Goal: Task Accomplishment & Management: Use online tool/utility

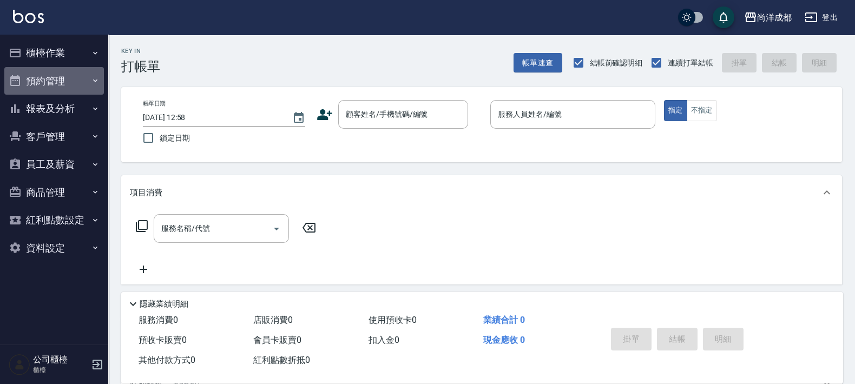
click at [50, 81] on button "預約管理" at bounding box center [54, 81] width 100 height 28
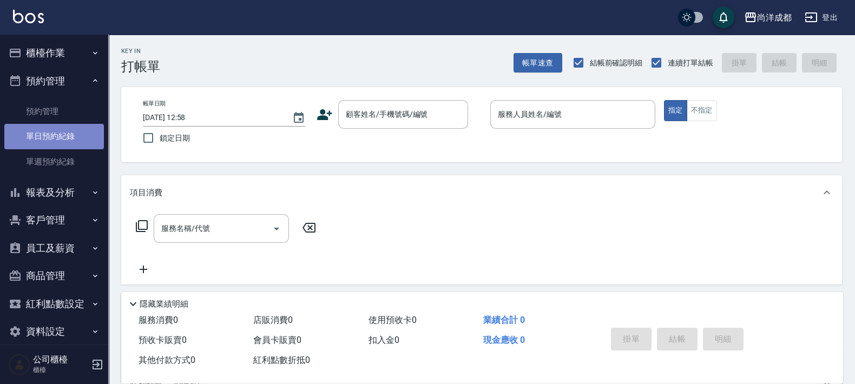
click at [74, 133] on link "單日預約紀錄" at bounding box center [54, 136] width 100 height 25
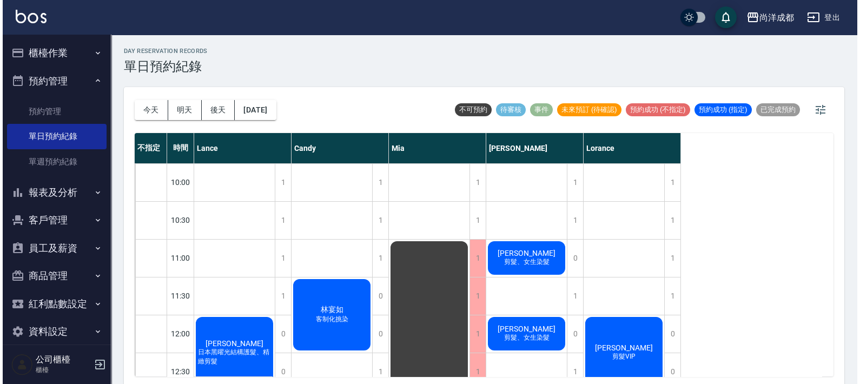
scroll to position [203, 0]
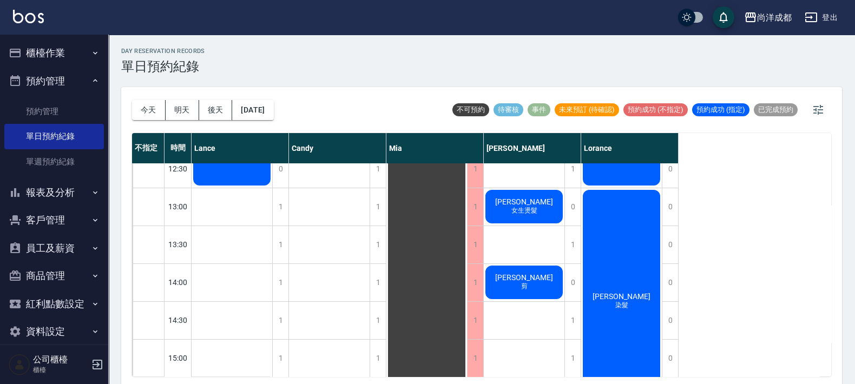
click at [545, 276] on div "曹素青 剪" at bounding box center [524, 282] width 81 height 37
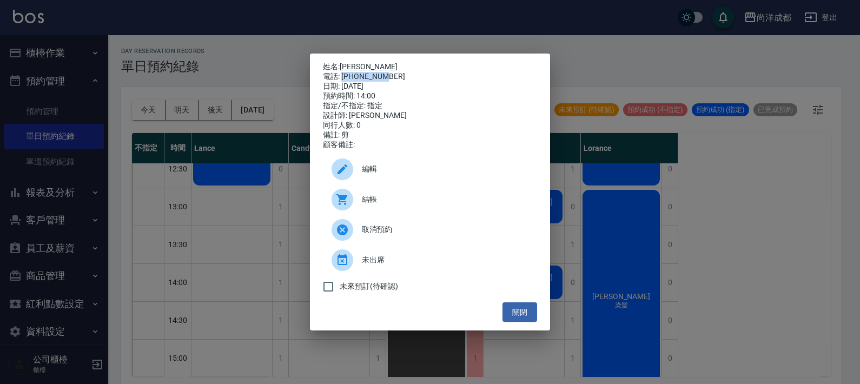
drag, startPoint x: 383, startPoint y: 74, endPoint x: 344, endPoint y: 70, distance: 39.7
click at [344, 72] on div "電話: 0933239087" at bounding box center [430, 77] width 214 height 10
copy div "0933239087"
click at [360, 63] on link "曹素青" at bounding box center [369, 66] width 58 height 9
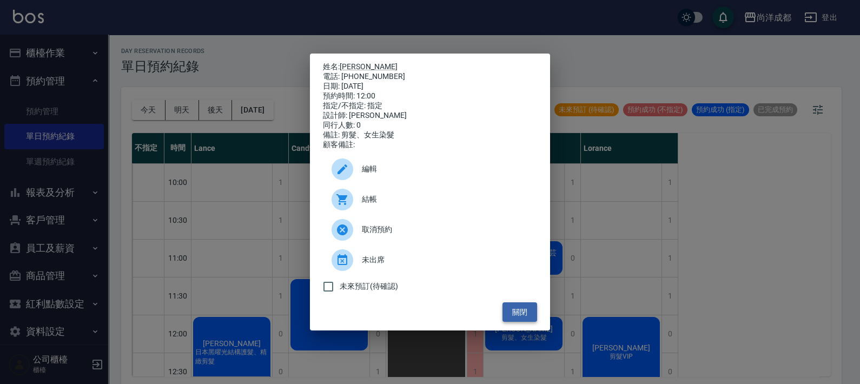
click at [527, 313] on button "關閉" at bounding box center [520, 312] width 35 height 20
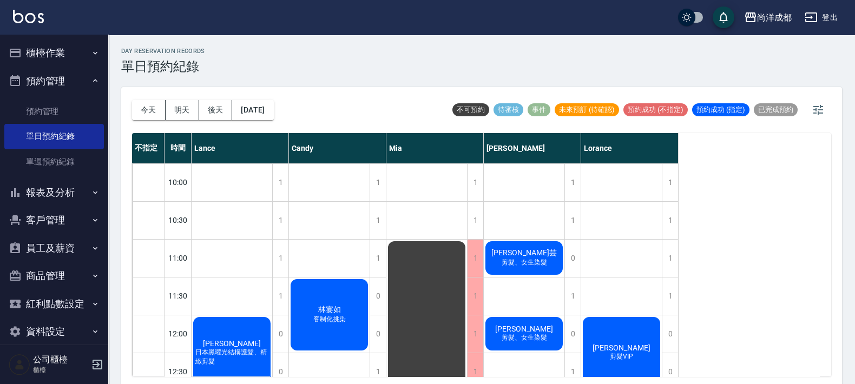
click at [46, 58] on button "櫃檯作業" at bounding box center [54, 53] width 100 height 28
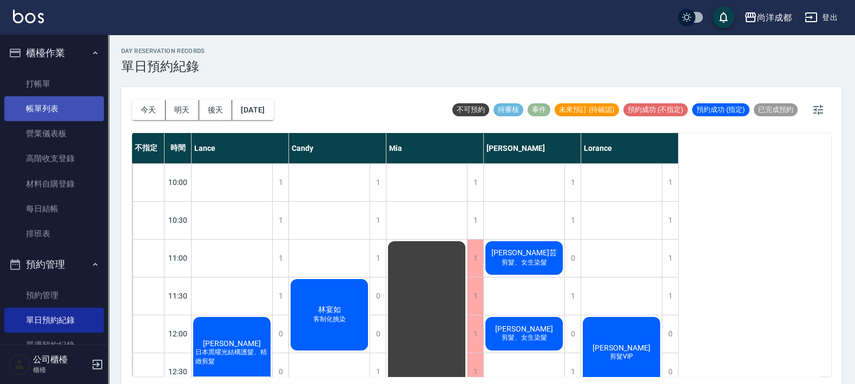
click at [51, 111] on link "帳單列表" at bounding box center [54, 108] width 100 height 25
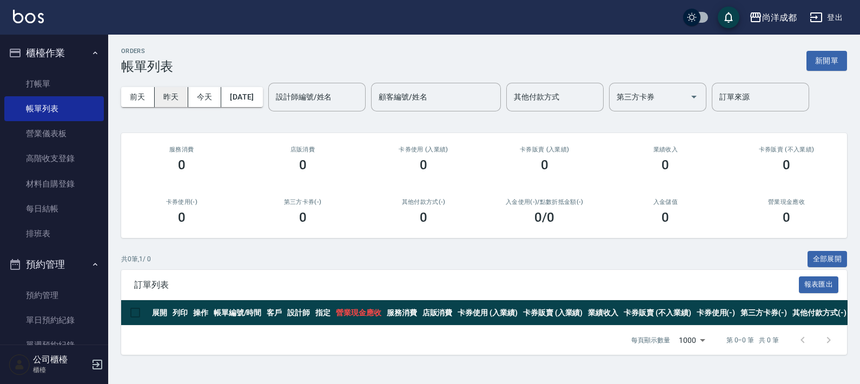
click at [173, 91] on button "昨天" at bounding box center [172, 97] width 34 height 20
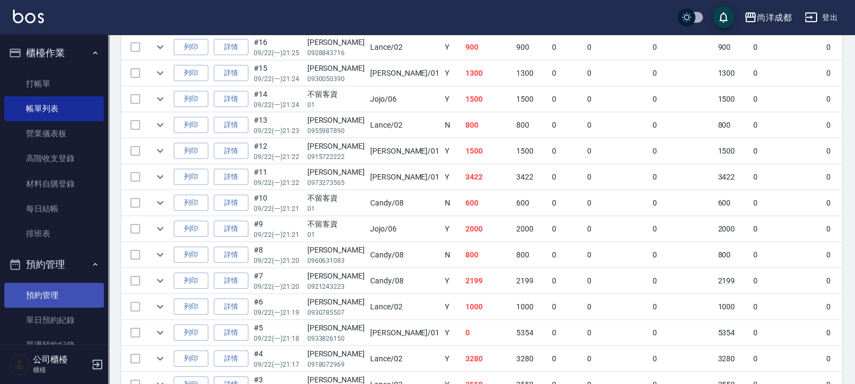
scroll to position [67, 0]
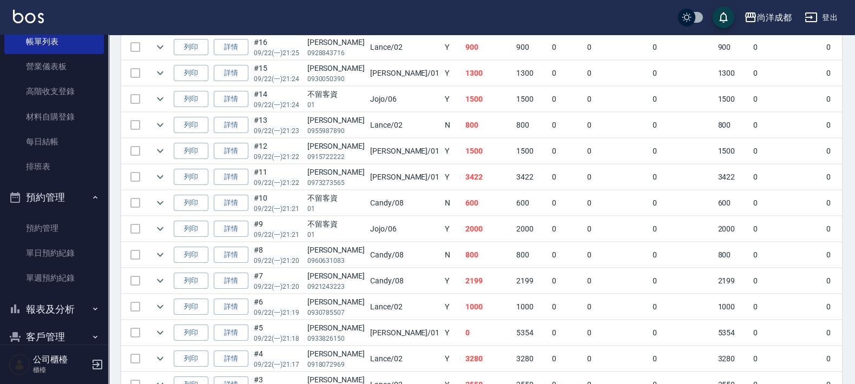
click at [67, 339] on button "客戶管理" at bounding box center [54, 337] width 100 height 28
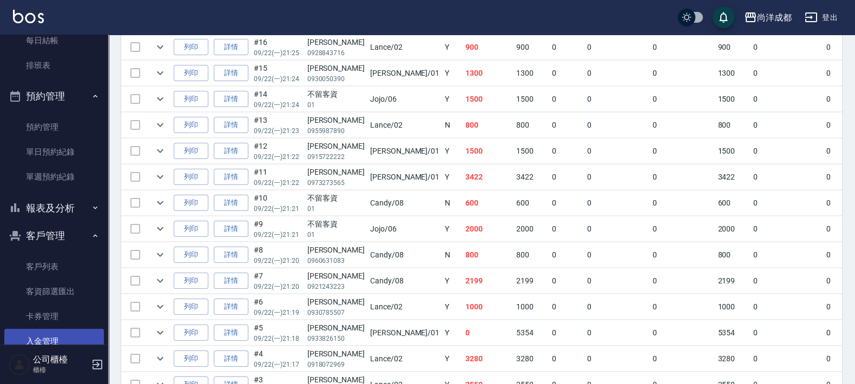
scroll to position [270, 0]
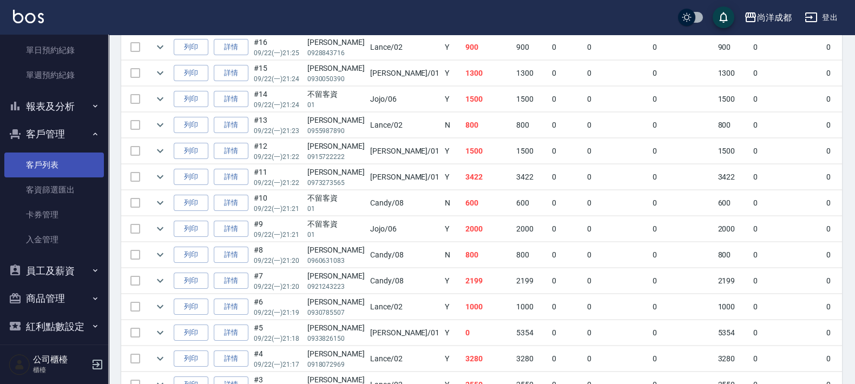
click at [28, 166] on link "客戶列表" at bounding box center [54, 165] width 100 height 25
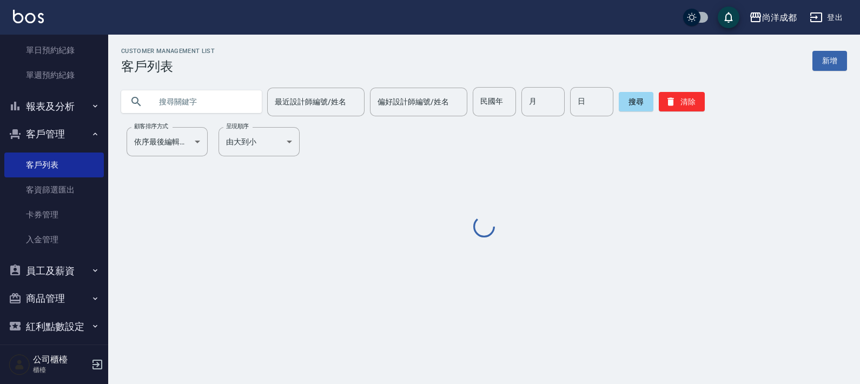
click at [236, 98] on input "text" at bounding box center [202, 101] width 102 height 29
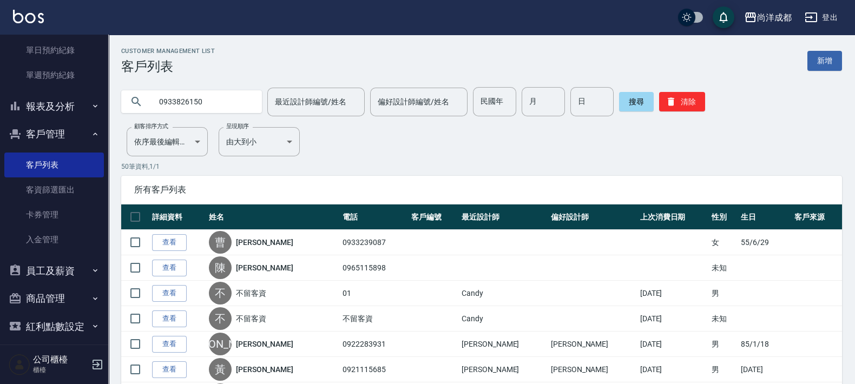
type input "0933826150"
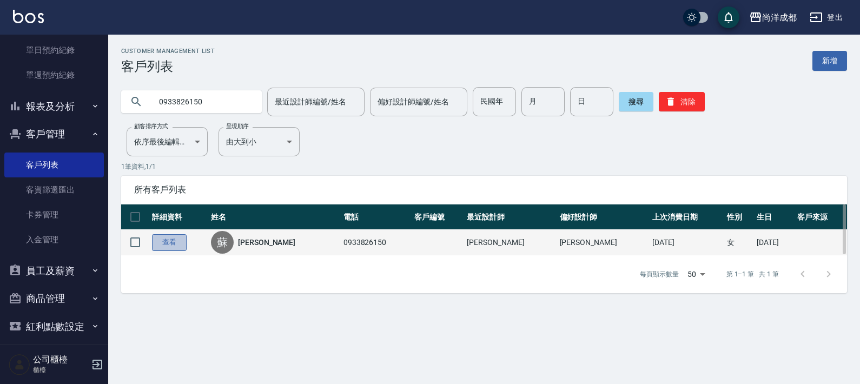
click at [177, 243] on link "查看" at bounding box center [169, 242] width 35 height 17
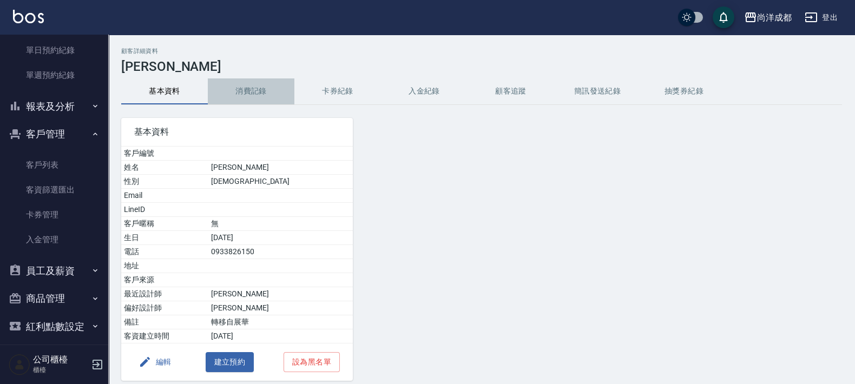
click at [258, 96] on button "消費記錄" at bounding box center [251, 91] width 87 height 26
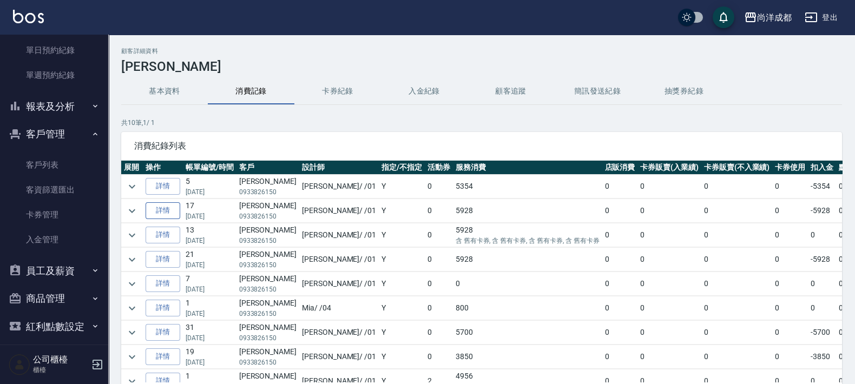
click at [165, 210] on link "詳情" at bounding box center [163, 210] width 35 height 17
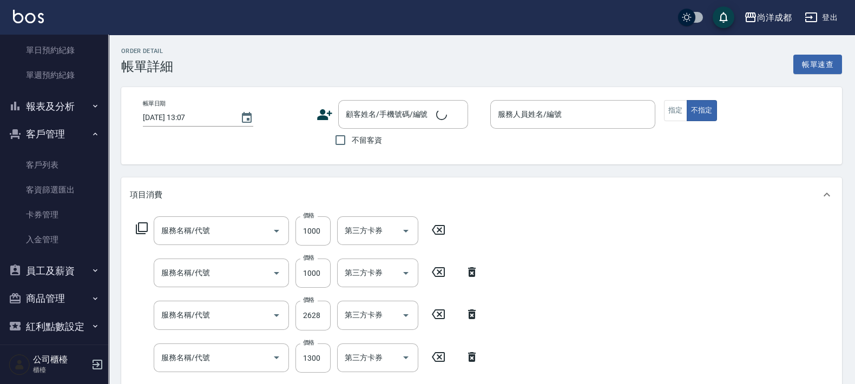
type input "2025/08/08 17:39"
type input "Benny-01"
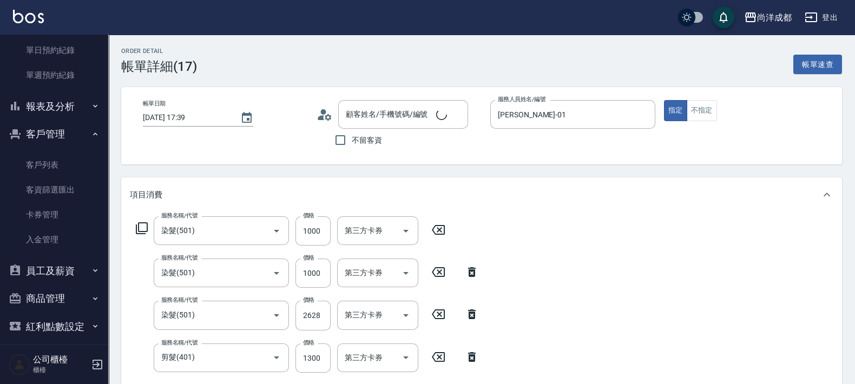
type input "染髮(501)"
type input "剪髮(401)"
type input "[PERSON_NAME]/0933826150/"
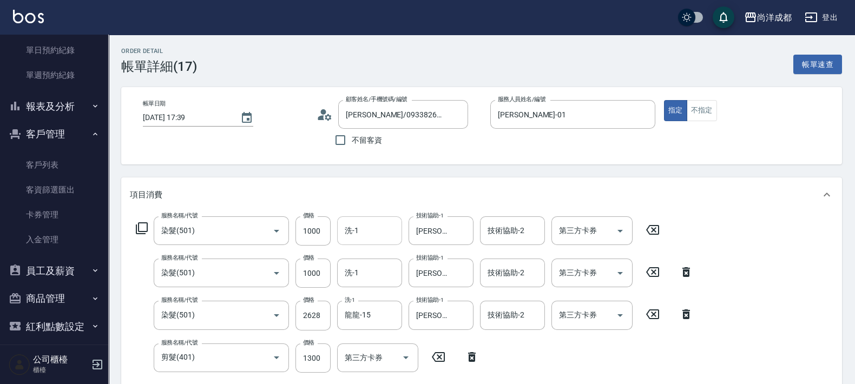
scroll to position [135, 0]
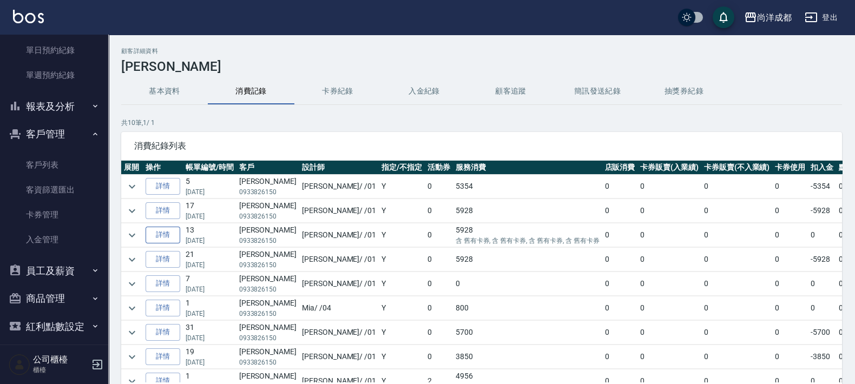
click at [165, 233] on link "詳情" at bounding box center [163, 235] width 35 height 17
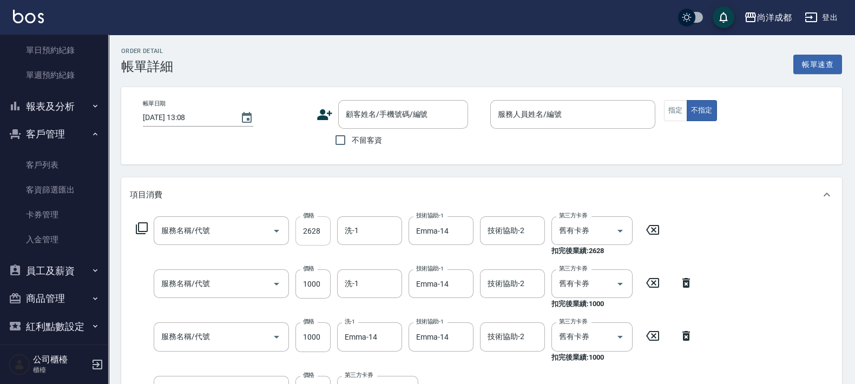
type input "2025/06/25 12:13"
type input "Benny-01"
type input "染髮(501)"
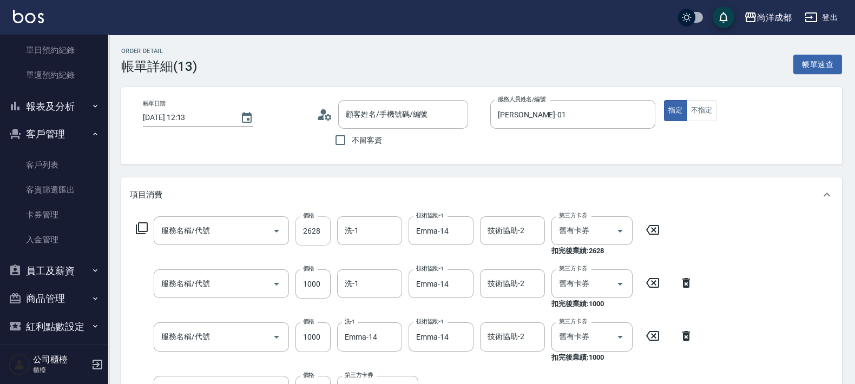
type input "剪髮(401)"
type input "[PERSON_NAME]/0933826150/"
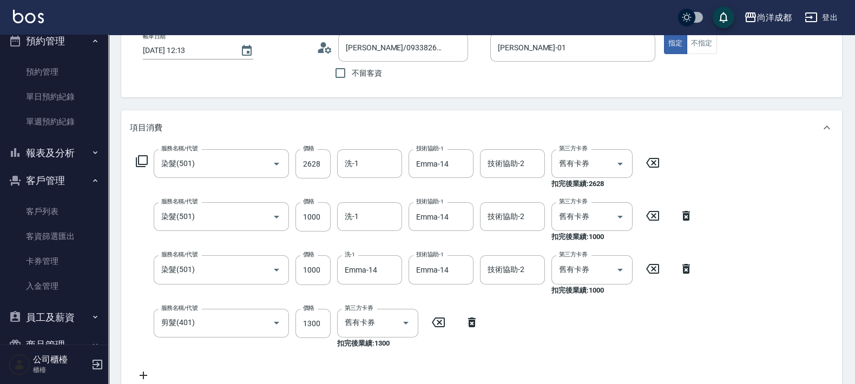
scroll to position [203, 0]
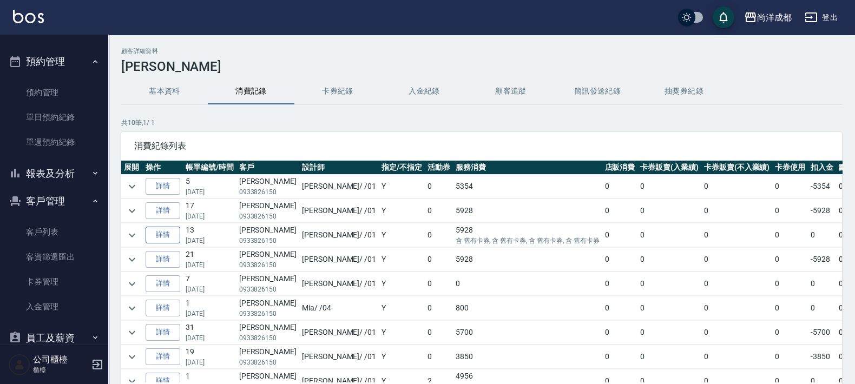
click at [170, 240] on link "詳情" at bounding box center [163, 235] width 35 height 17
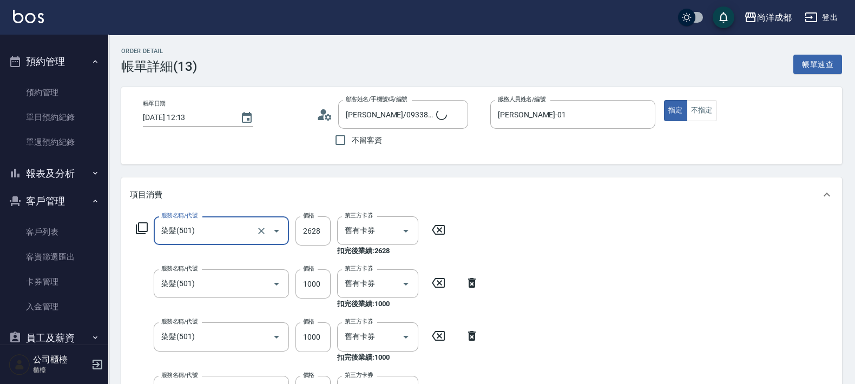
type input "[PERSON_NAME]/0933826150/"
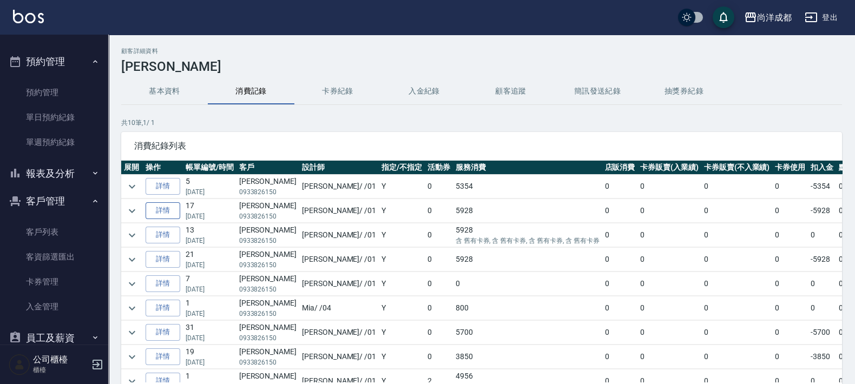
click at [165, 210] on link "詳情" at bounding box center [163, 210] width 35 height 17
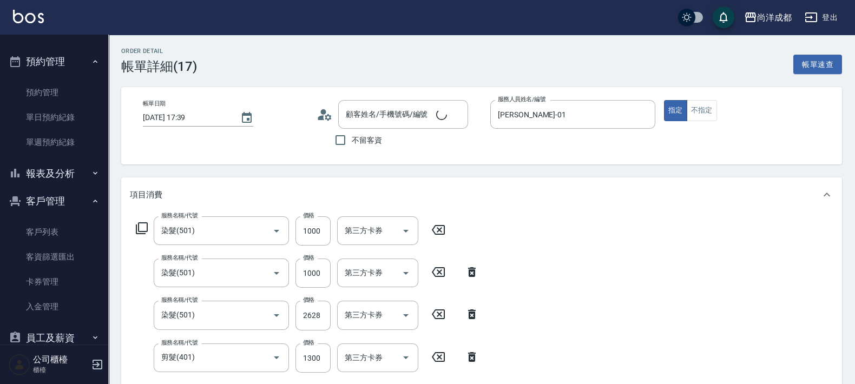
type input "[PERSON_NAME]/0933826150/"
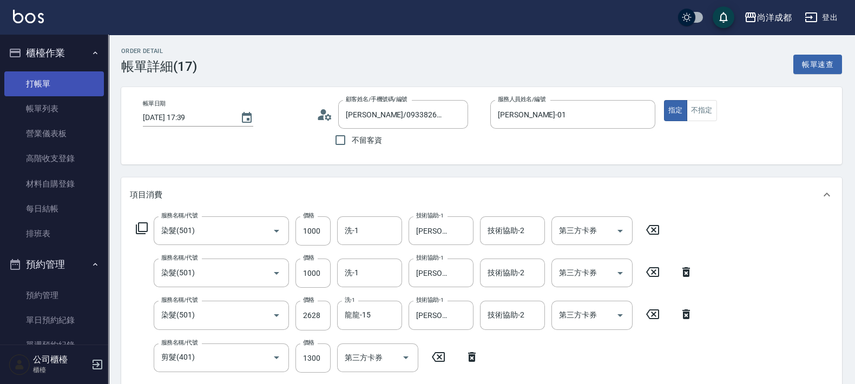
click at [51, 80] on link "打帳單" at bounding box center [54, 83] width 100 height 25
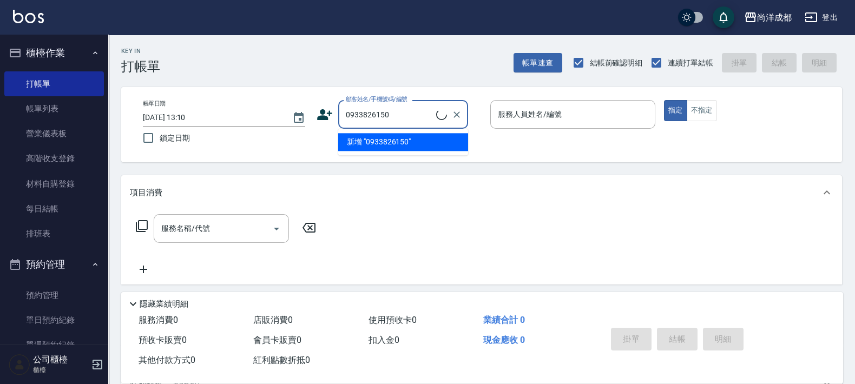
type input "[PERSON_NAME]/0933826150/"
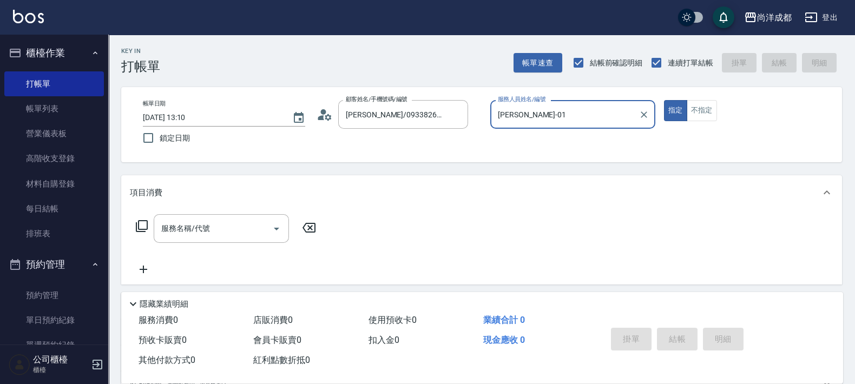
type input "Benny-01"
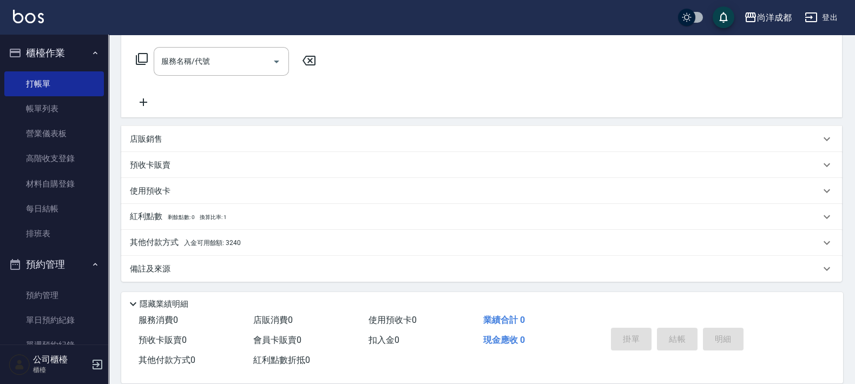
scroll to position [168, 0]
click at [214, 242] on span "入金可用餘額: 3240" at bounding box center [212, 243] width 57 height 8
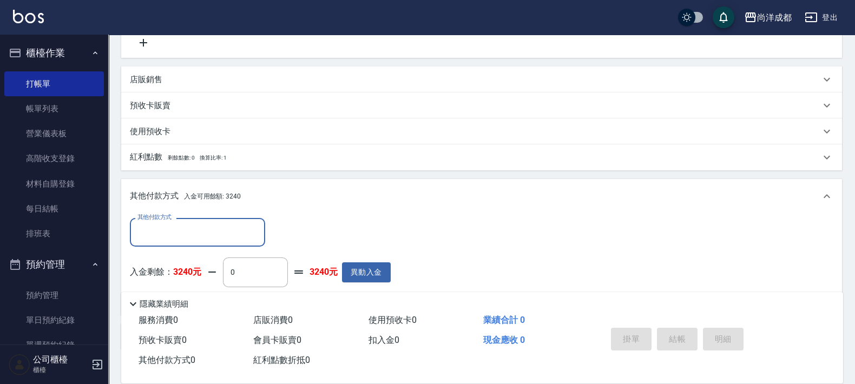
scroll to position [0, 0]
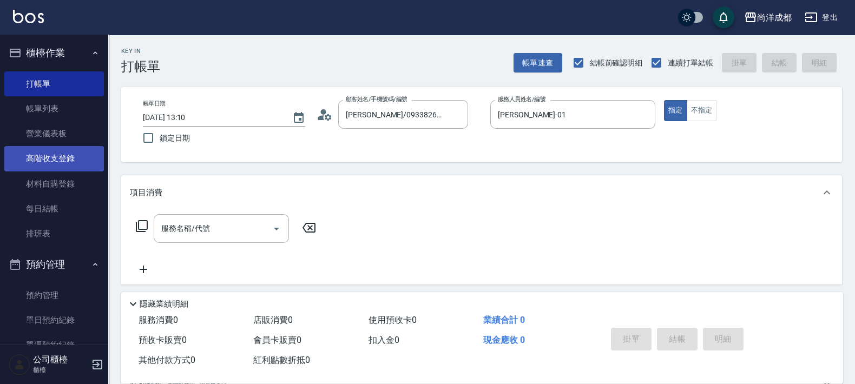
click at [60, 153] on link "高階收支登錄" at bounding box center [54, 158] width 100 height 25
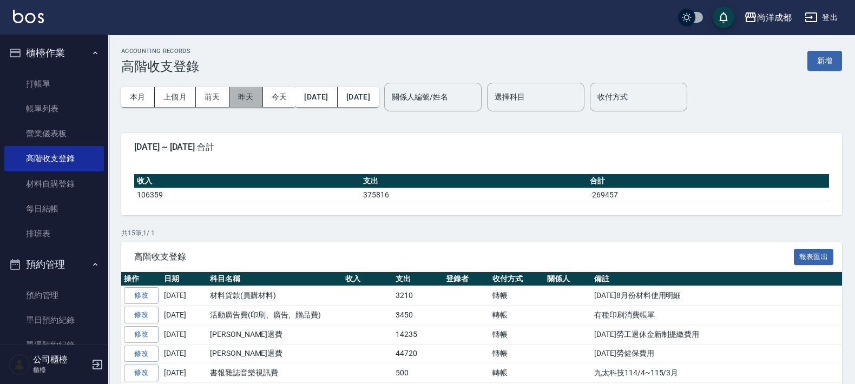
click at [248, 97] on button "昨天" at bounding box center [246, 97] width 34 height 20
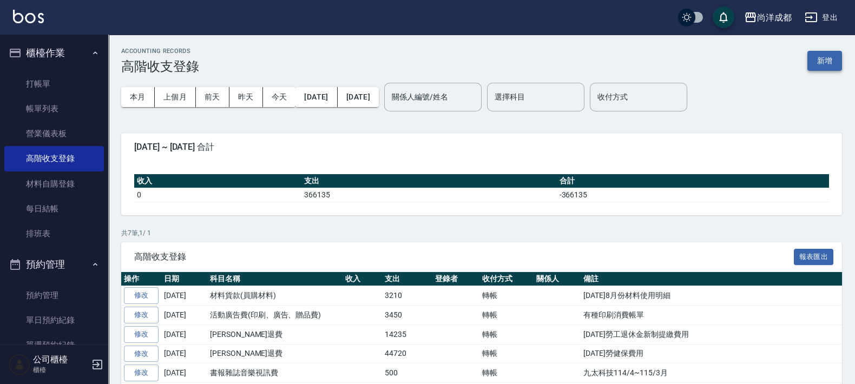
click at [817, 60] on button "新增" at bounding box center [824, 61] width 35 height 20
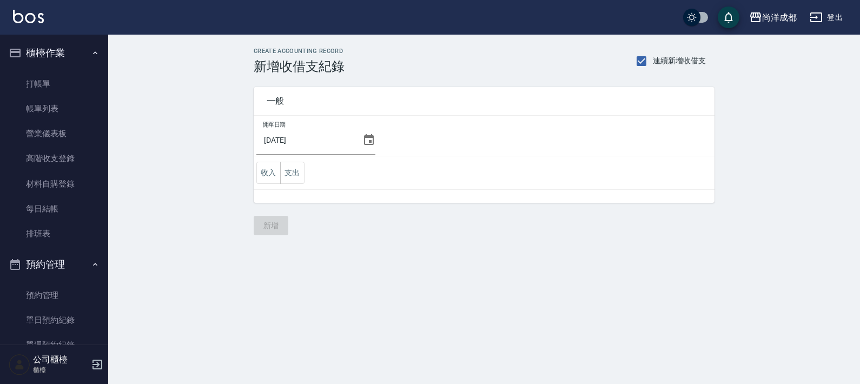
click at [364, 143] on icon at bounding box center [369, 139] width 10 height 11
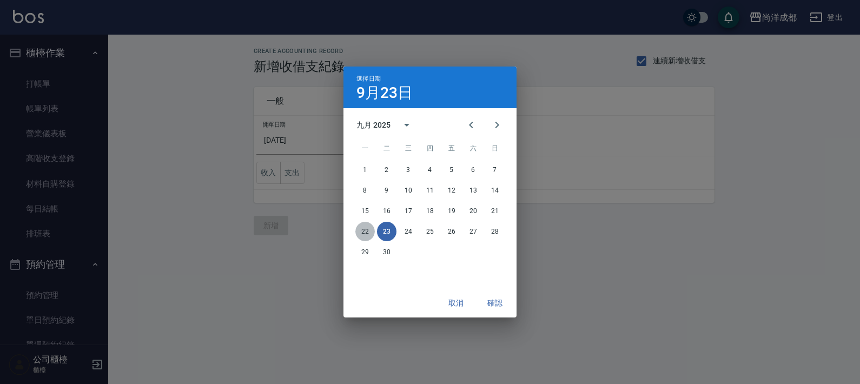
click at [365, 233] on button "22" at bounding box center [364, 231] width 19 height 19
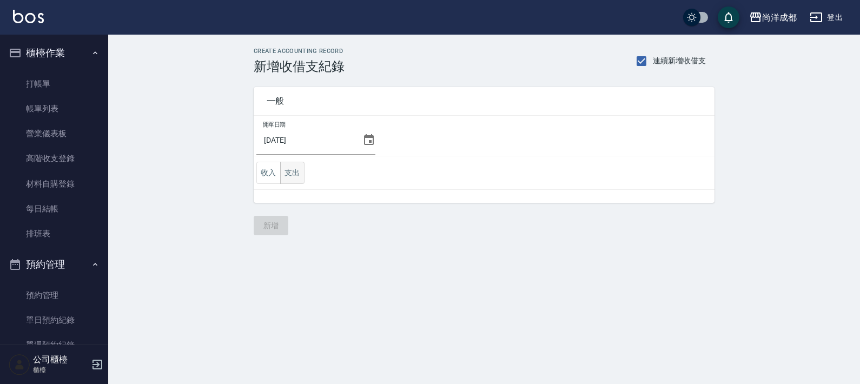
click at [293, 179] on button "支出" at bounding box center [292, 173] width 24 height 22
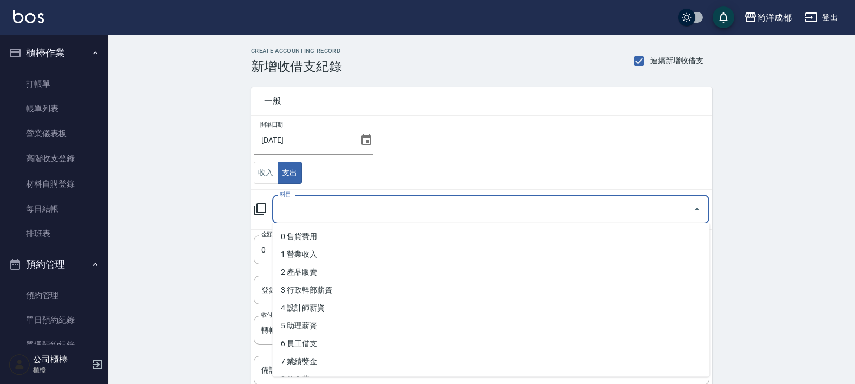
click at [342, 218] on input "科目" at bounding box center [482, 209] width 411 height 19
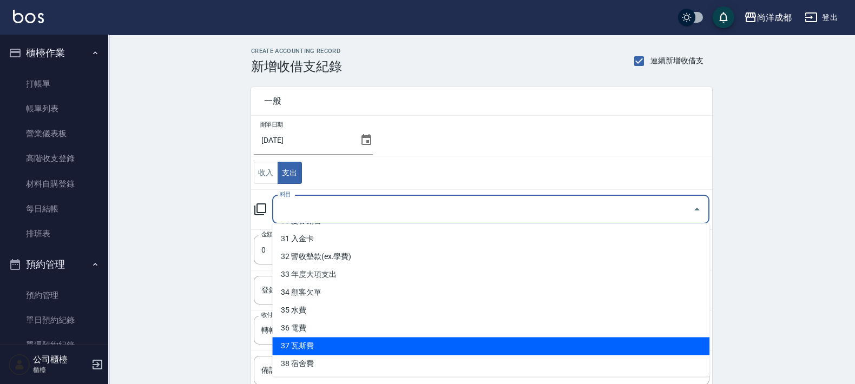
click at [380, 343] on li "37 瓦斯費" at bounding box center [490, 347] width 437 height 18
type input "37 瓦斯費"
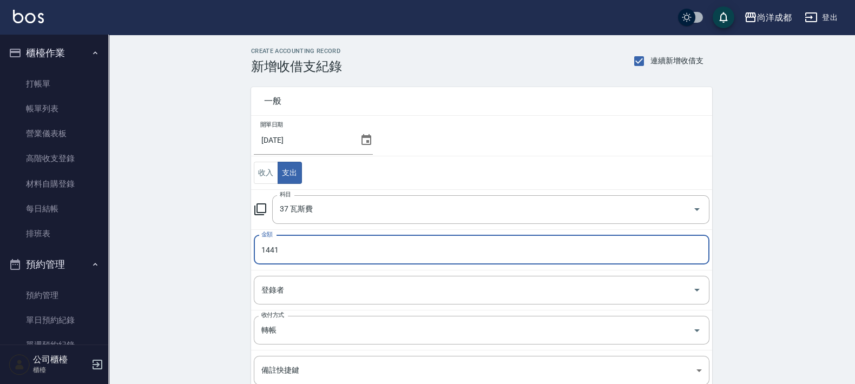
type input "1441"
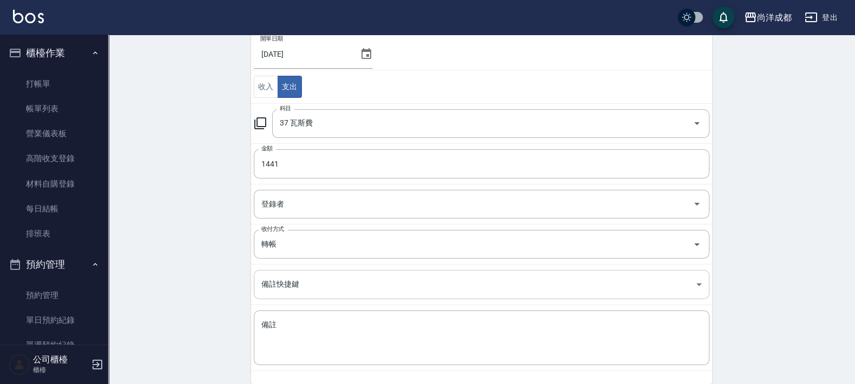
scroll to position [130, 0]
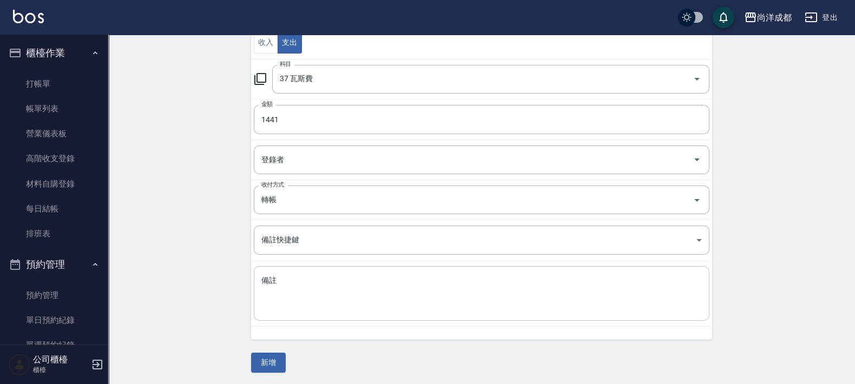
click at [437, 284] on textarea "備註" at bounding box center [481, 293] width 440 height 37
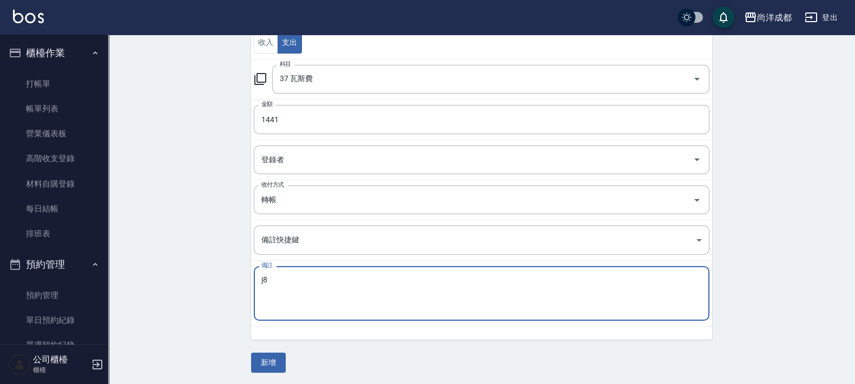
type textarea "j"
type textarea "瓦斯費"
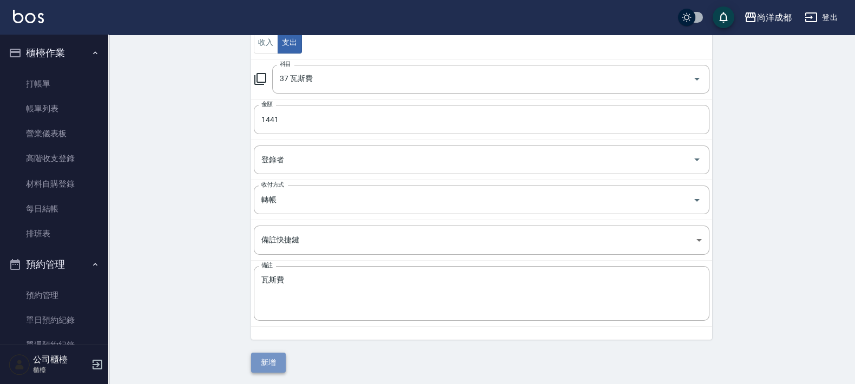
click at [268, 356] on button "新增" at bounding box center [268, 363] width 35 height 20
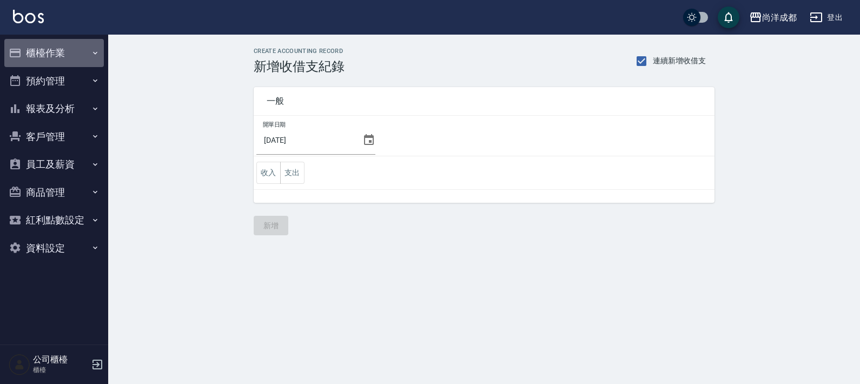
click at [48, 53] on button "櫃檯作業" at bounding box center [54, 53] width 100 height 28
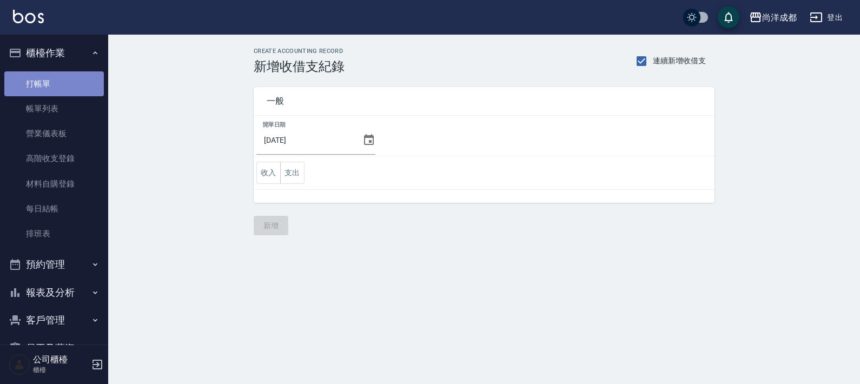
click at [56, 80] on link "打帳單" at bounding box center [54, 83] width 100 height 25
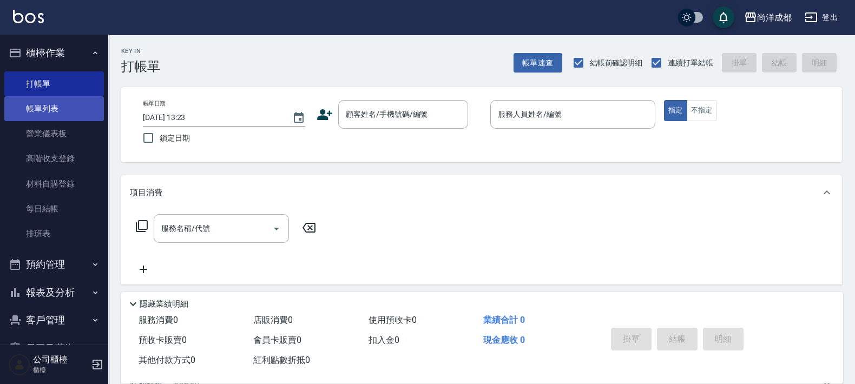
click at [72, 109] on link "帳單列表" at bounding box center [54, 108] width 100 height 25
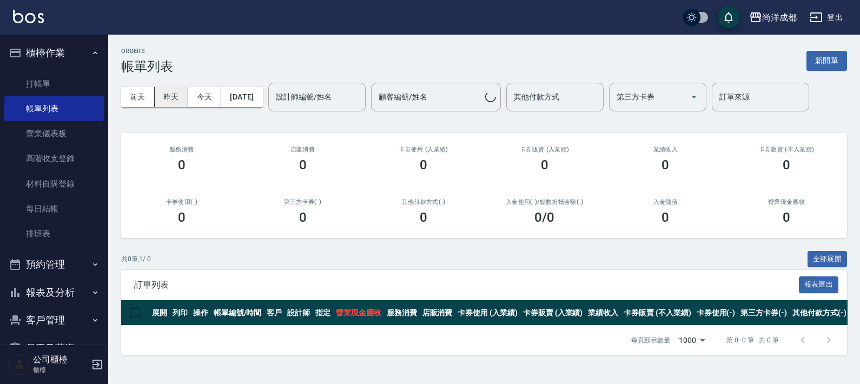
click at [173, 103] on button "昨天" at bounding box center [172, 97] width 34 height 20
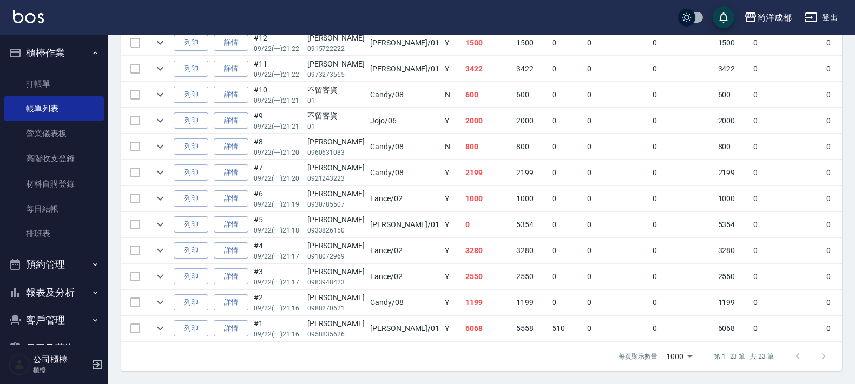
scroll to position [586, 0]
click at [240, 216] on link "詳情" at bounding box center [231, 224] width 35 height 17
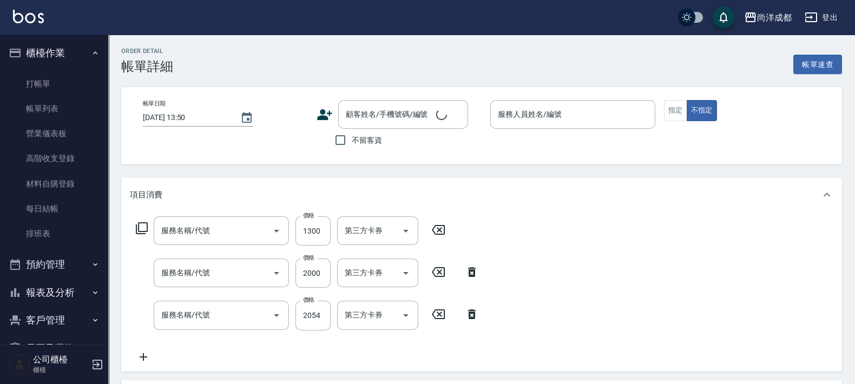
type input "2025/09/22 21:18"
type input "Benny-01"
type input "剪髮(401)"
type input "染髮(501)"
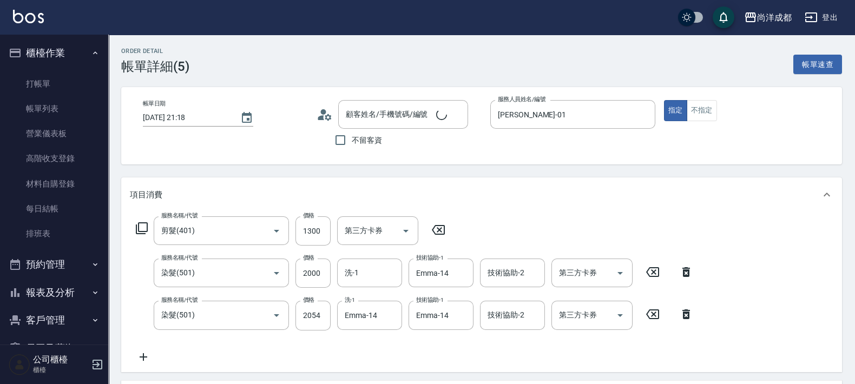
type input "蘇珮玉/0933826150/"
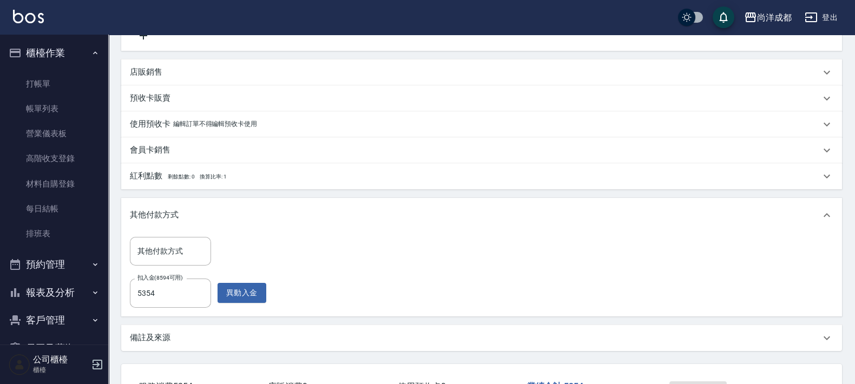
scroll to position [404, 0]
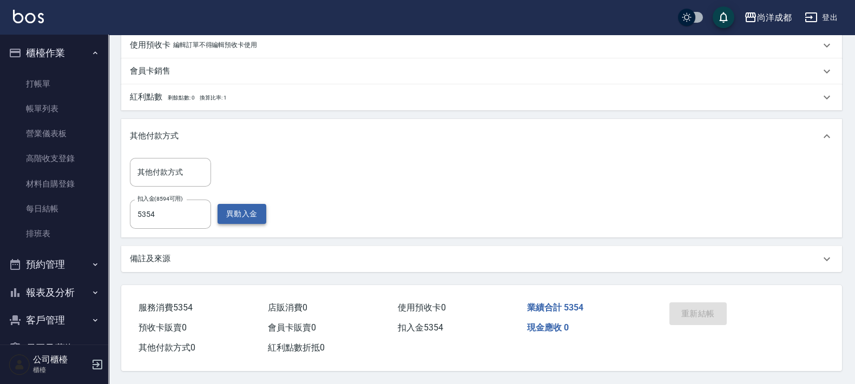
click at [258, 212] on button "異動入金" at bounding box center [242, 214] width 49 height 20
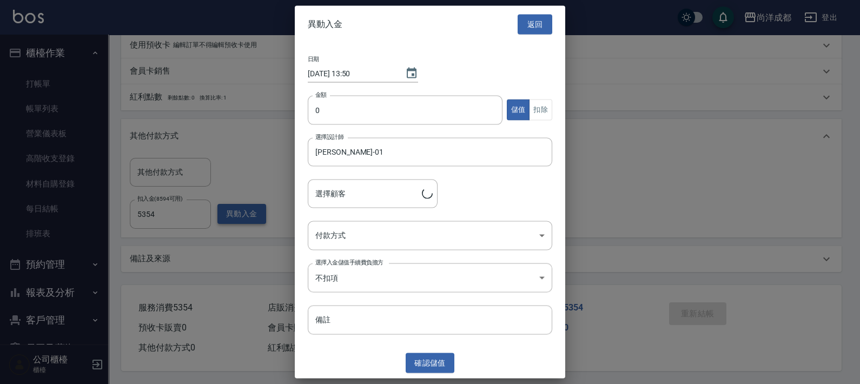
type input "蘇珮玉/0933826150/"
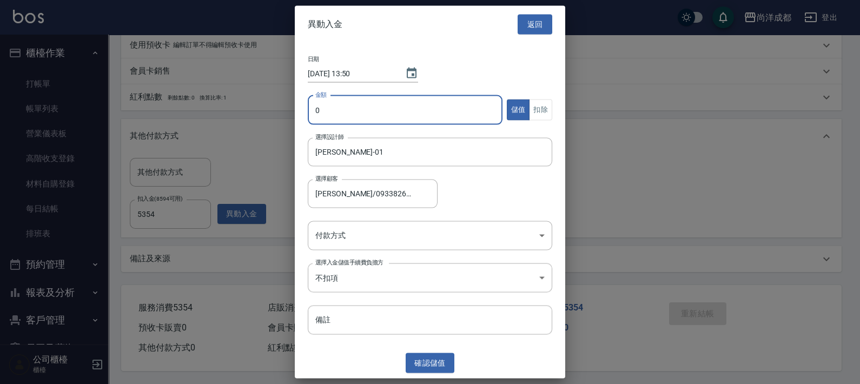
click at [450, 114] on input "0" at bounding box center [405, 109] width 195 height 29
type input "14072"
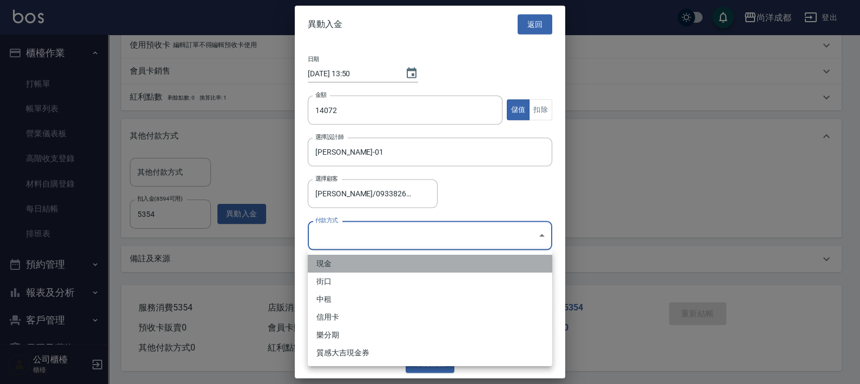
click at [497, 258] on li "現金" at bounding box center [430, 264] width 245 height 18
type input "現金"
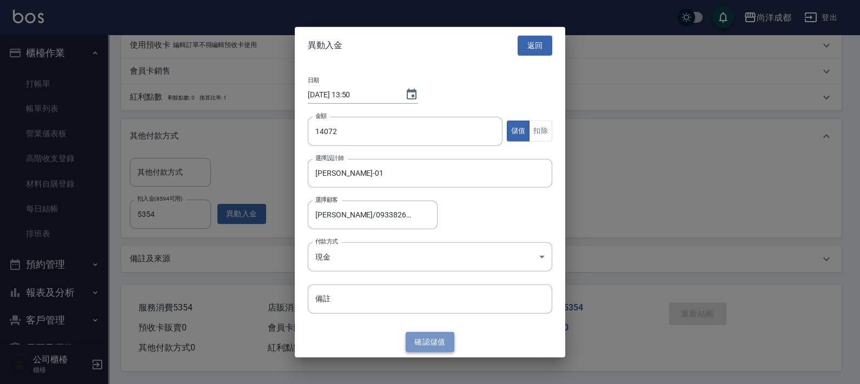
click at [436, 345] on button "確認 儲值" at bounding box center [430, 342] width 49 height 20
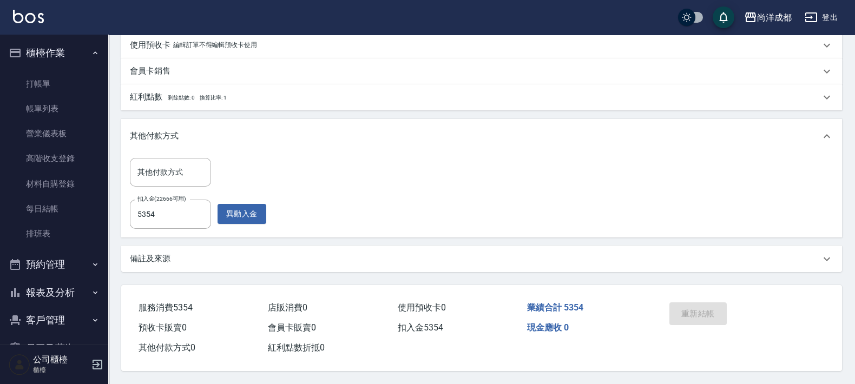
click at [564, 246] on div "備註及來源" at bounding box center [481, 259] width 721 height 26
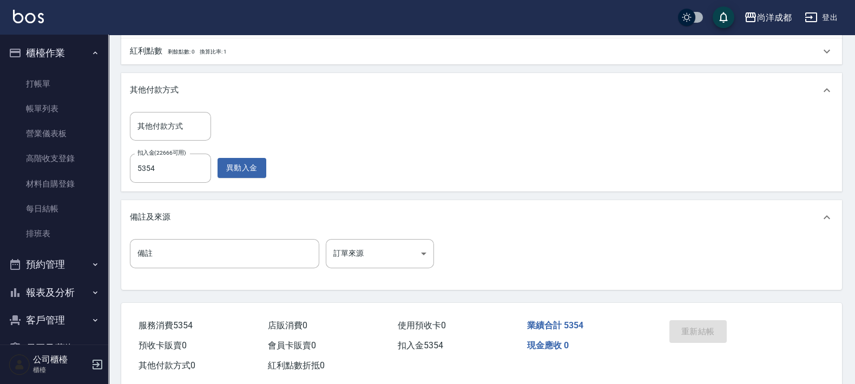
scroll to position [467, 0]
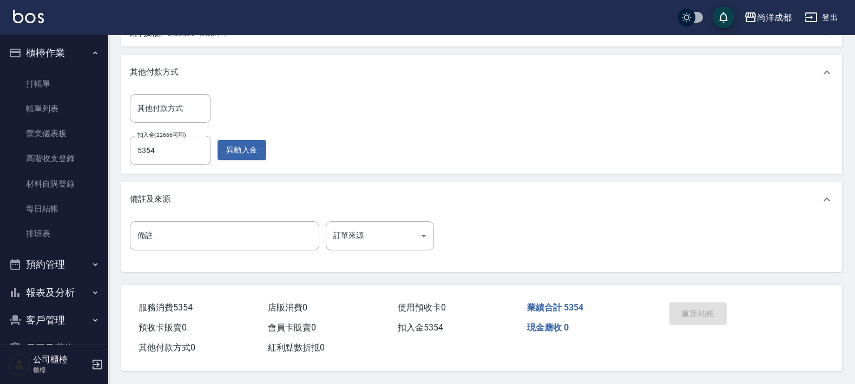
click at [684, 315] on div "重新結帳" at bounding box center [703, 321] width 76 height 47
click at [693, 307] on div "重新結帳" at bounding box center [703, 321] width 76 height 47
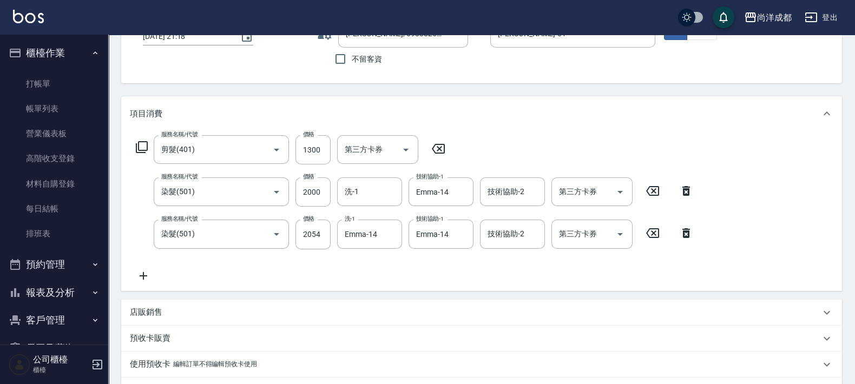
scroll to position [0, 0]
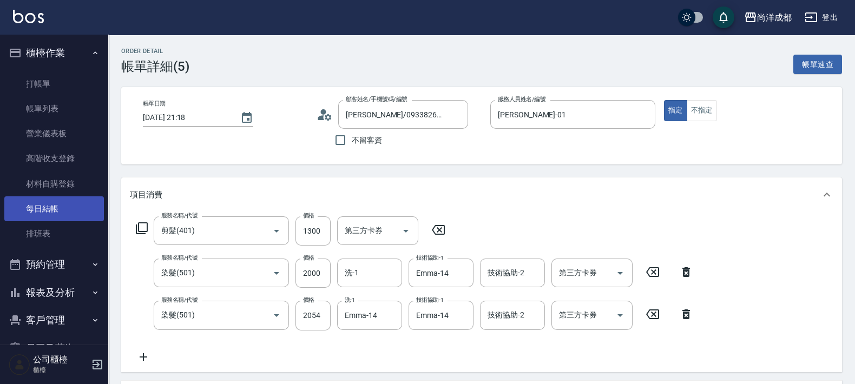
click at [71, 211] on link "每日結帳" at bounding box center [54, 208] width 100 height 25
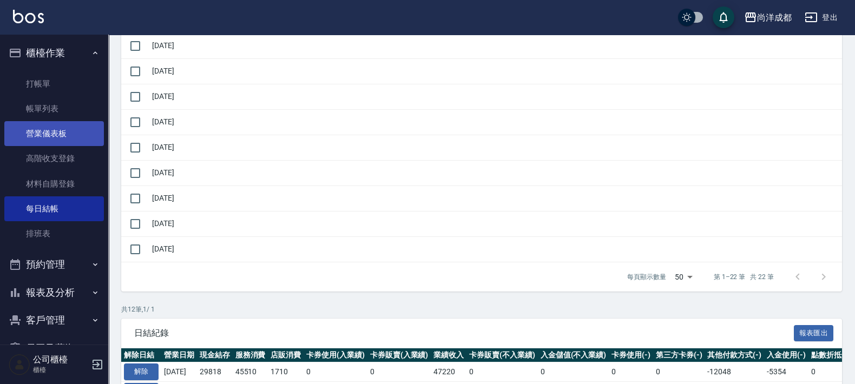
scroll to position [473, 0]
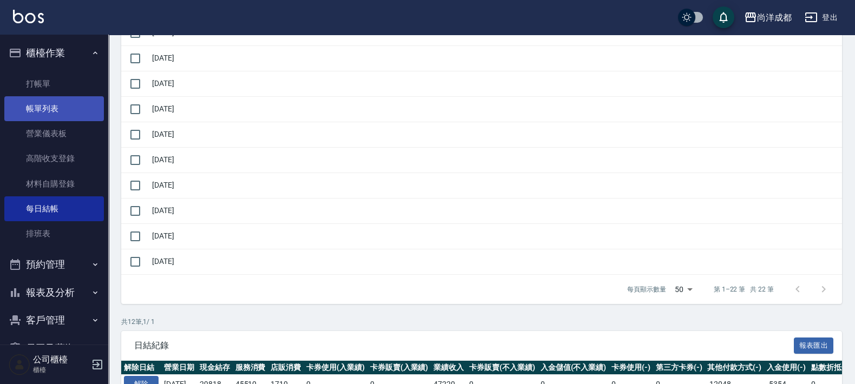
click at [73, 116] on link "帳單列表" at bounding box center [54, 108] width 100 height 25
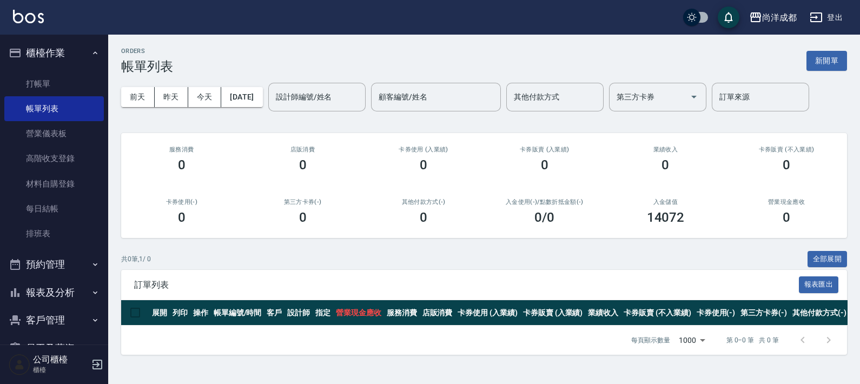
click at [304, 257] on div "共 0 筆, 1 / 0 全部展開" at bounding box center [484, 259] width 726 height 17
click at [166, 92] on button "昨天" at bounding box center [172, 97] width 34 height 20
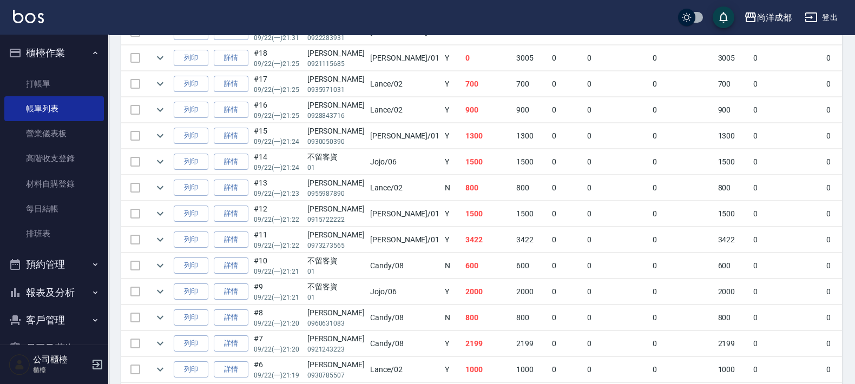
scroll to position [519, 0]
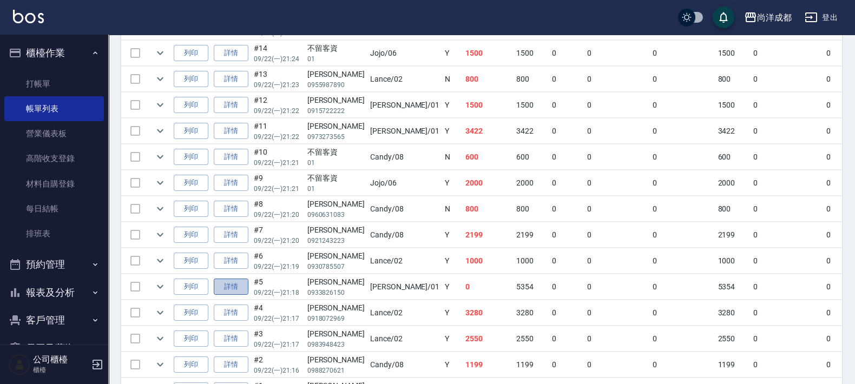
click at [239, 284] on link "詳情" at bounding box center [231, 287] width 35 height 17
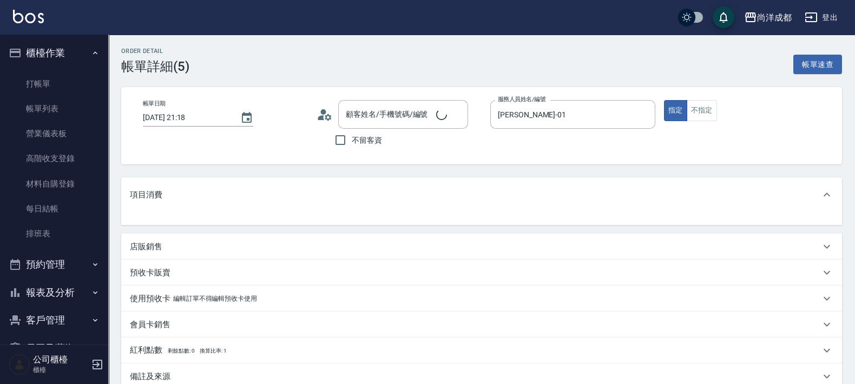
type input "[PERSON_NAME]/0933826150/"
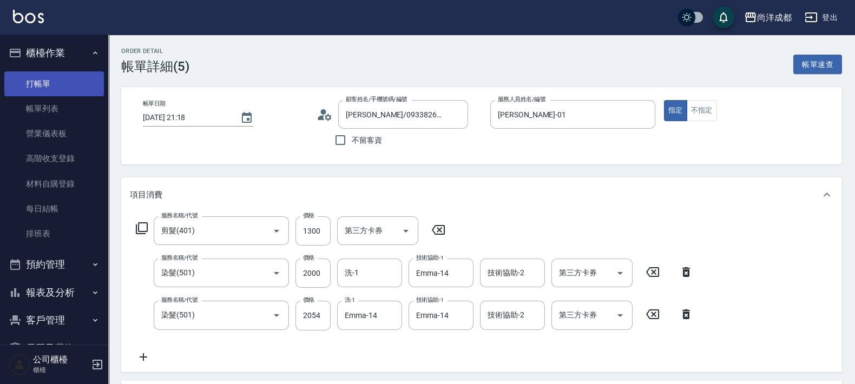
click at [48, 78] on link "打帳單" at bounding box center [54, 83] width 100 height 25
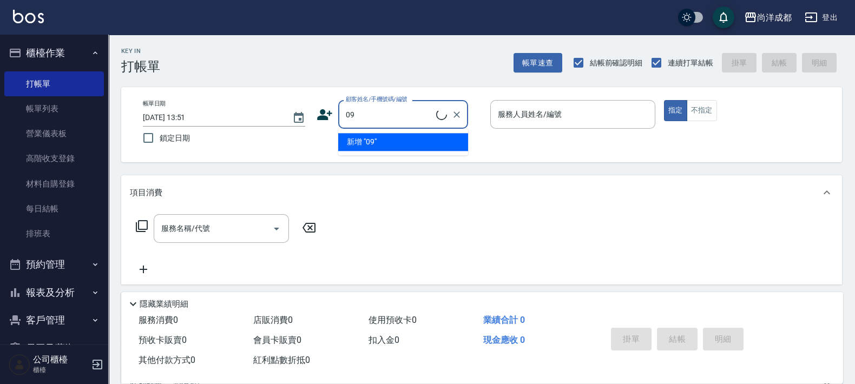
type input "0"
type input "n"
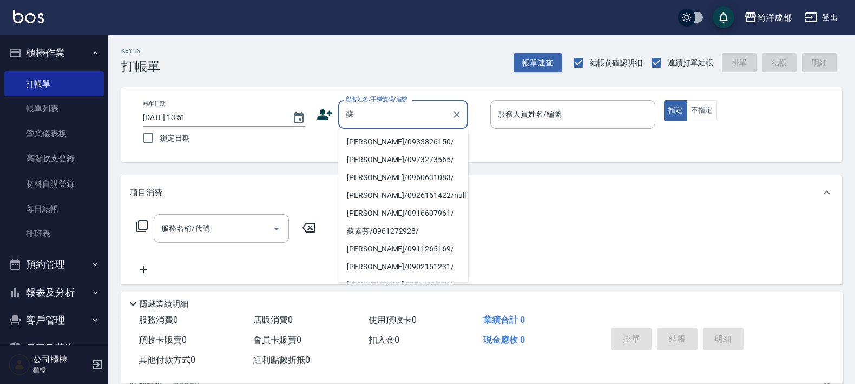
click at [408, 142] on li "[PERSON_NAME]/0933826150/" at bounding box center [403, 142] width 130 height 18
type input "[PERSON_NAME]/0933826150/"
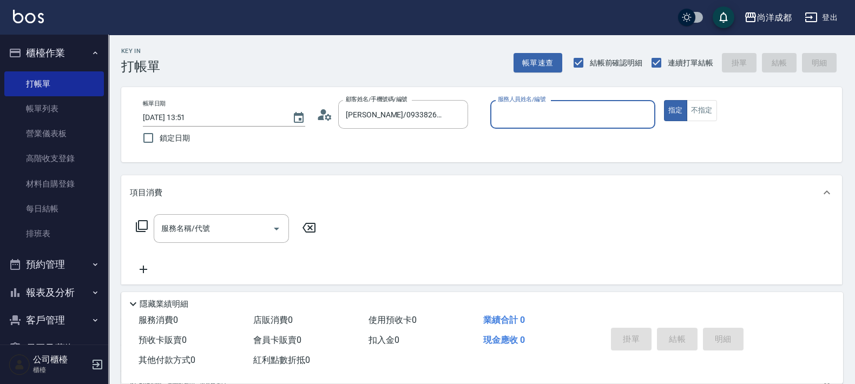
type input "Benny-01"
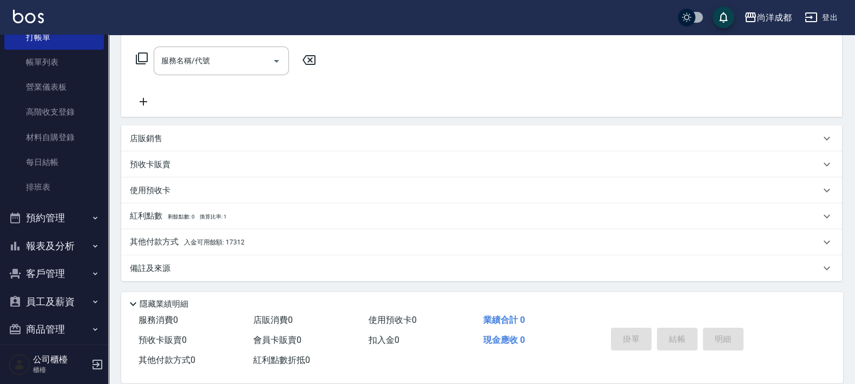
scroll to position [67, 0]
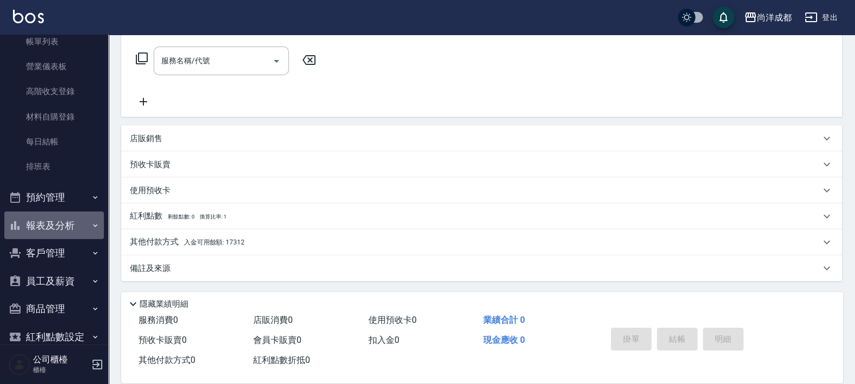
click at [56, 226] on button "報表及分析" at bounding box center [54, 226] width 100 height 28
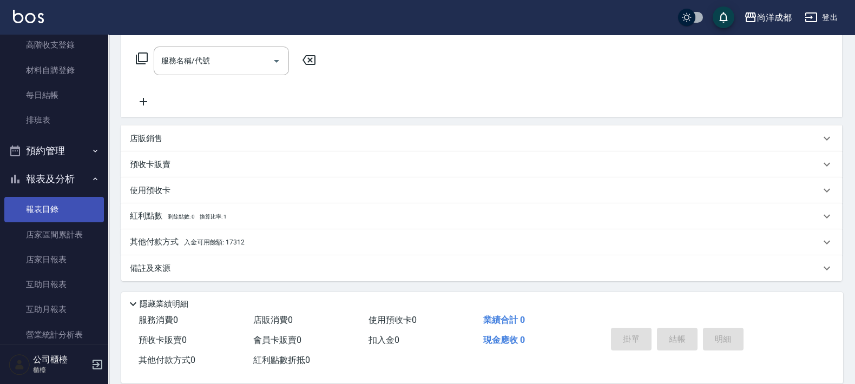
scroll to position [135, 0]
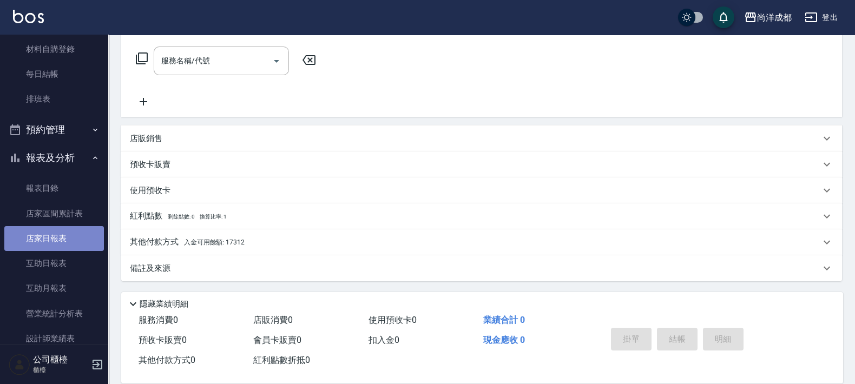
click at [62, 241] on link "店家日報表" at bounding box center [54, 238] width 100 height 25
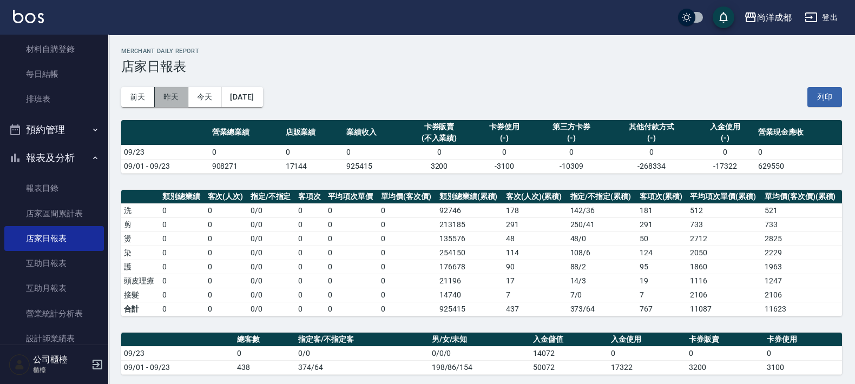
click at [180, 95] on button "昨天" at bounding box center [172, 97] width 34 height 20
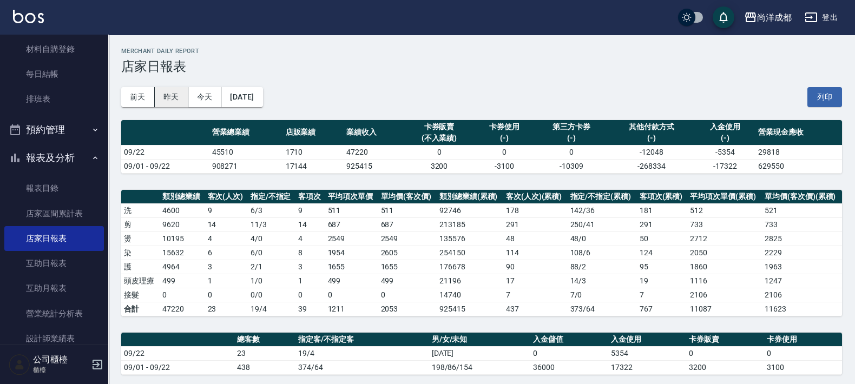
click at [173, 102] on button "昨天" at bounding box center [172, 97] width 34 height 20
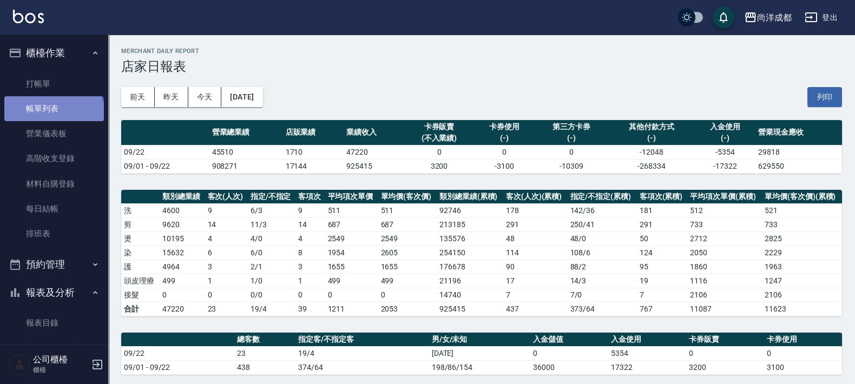
click at [52, 116] on link "帳單列表" at bounding box center [54, 108] width 100 height 25
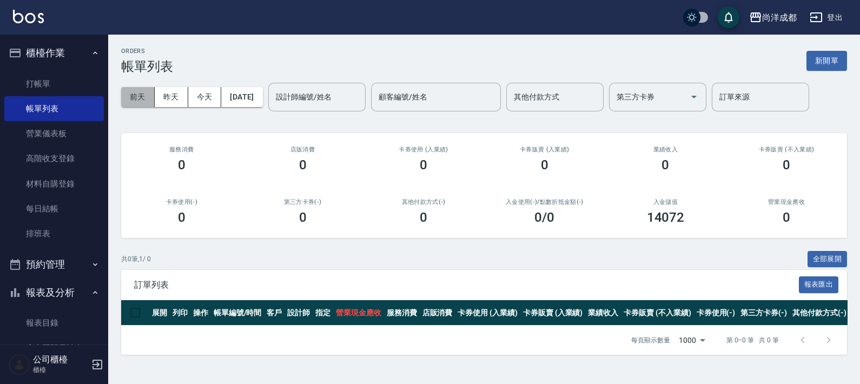
click at [144, 87] on button "前天" at bounding box center [138, 97] width 34 height 20
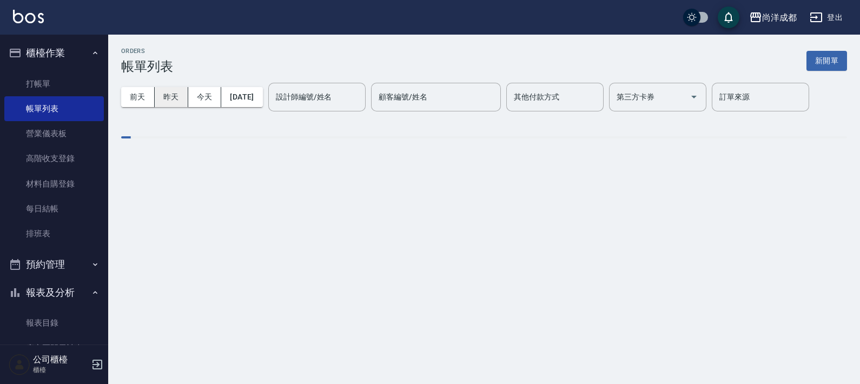
click at [173, 99] on button "昨天" at bounding box center [172, 97] width 34 height 20
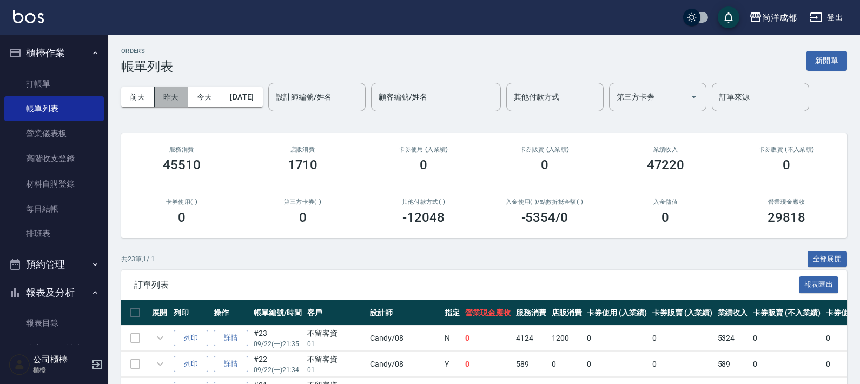
click at [173, 99] on button "昨天" at bounding box center [172, 97] width 34 height 20
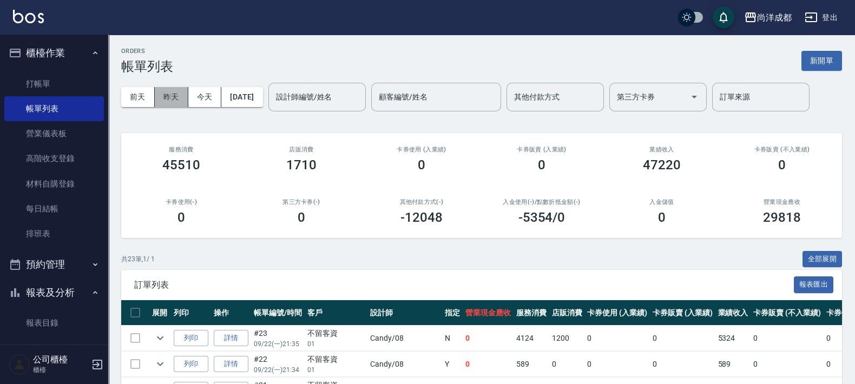
click at [167, 96] on button "昨天" at bounding box center [172, 97] width 34 height 20
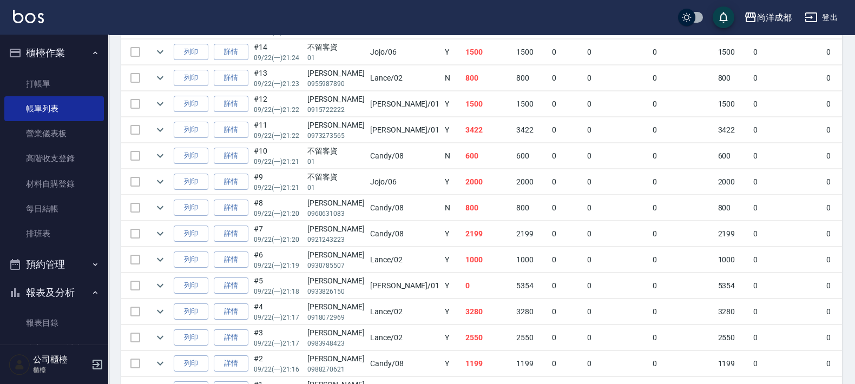
scroll to position [586, 0]
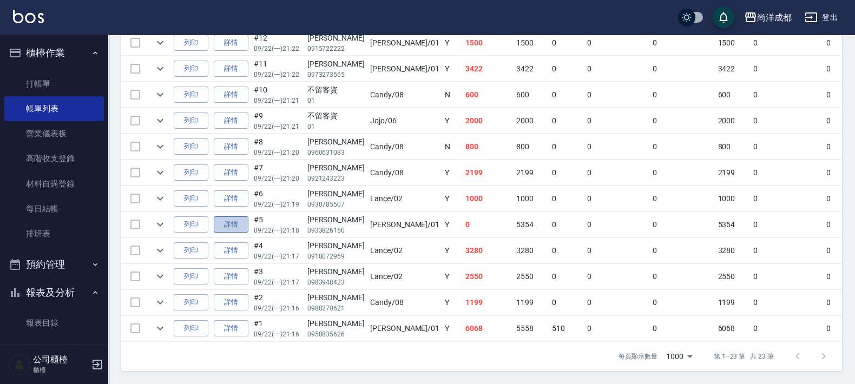
click at [241, 219] on link "詳情" at bounding box center [231, 224] width 35 height 17
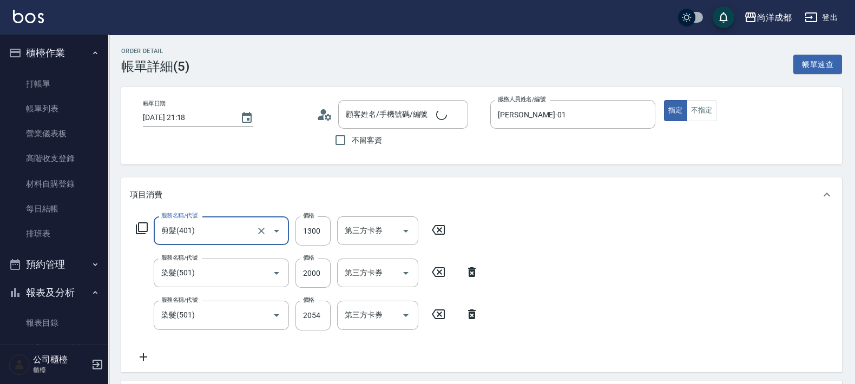
type input "[PERSON_NAME]/0933826150/"
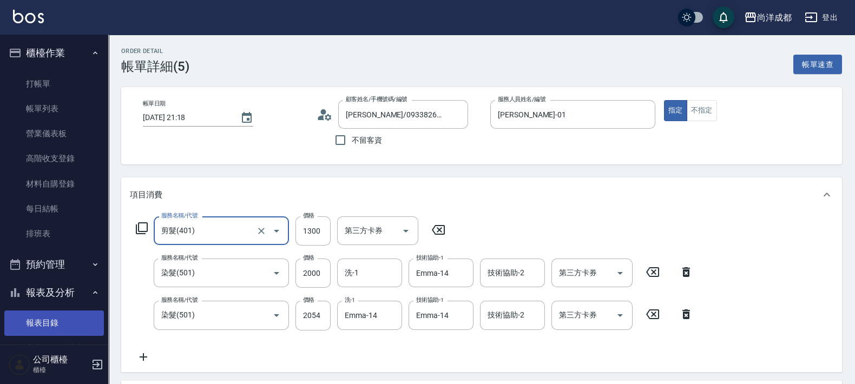
scroll to position [135, 0]
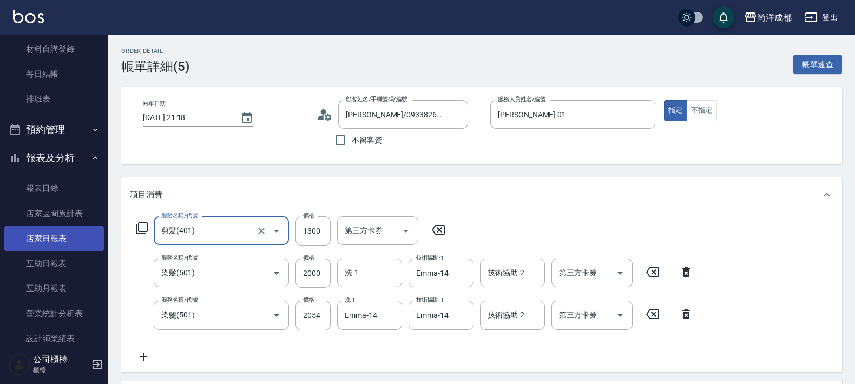
click at [60, 237] on link "店家日報表" at bounding box center [54, 238] width 100 height 25
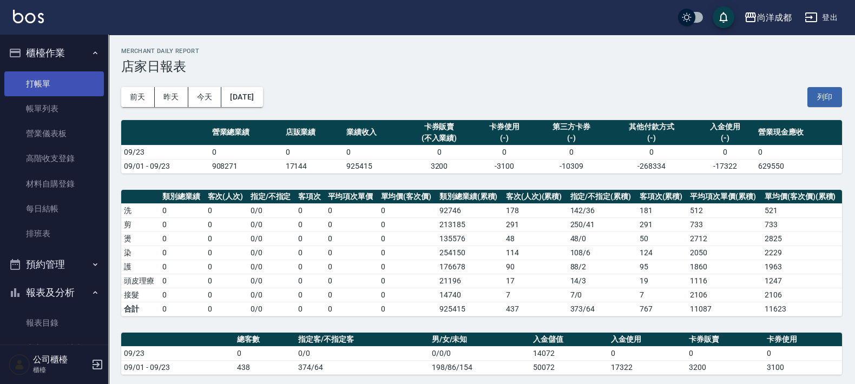
click at [49, 73] on link "打帳單" at bounding box center [54, 83] width 100 height 25
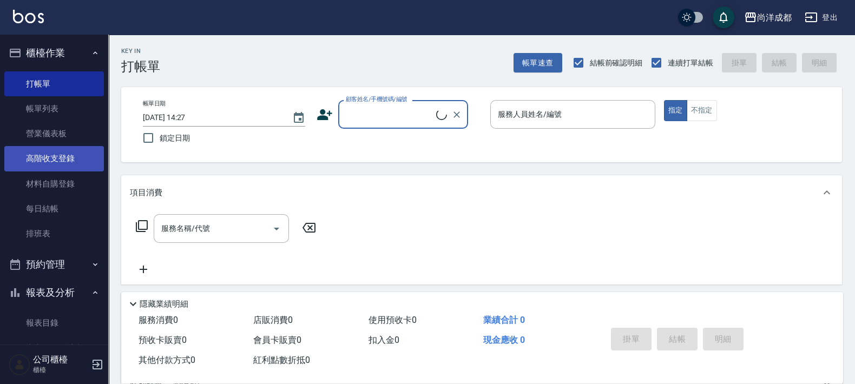
click at [70, 152] on link "高階收支登錄" at bounding box center [54, 158] width 100 height 25
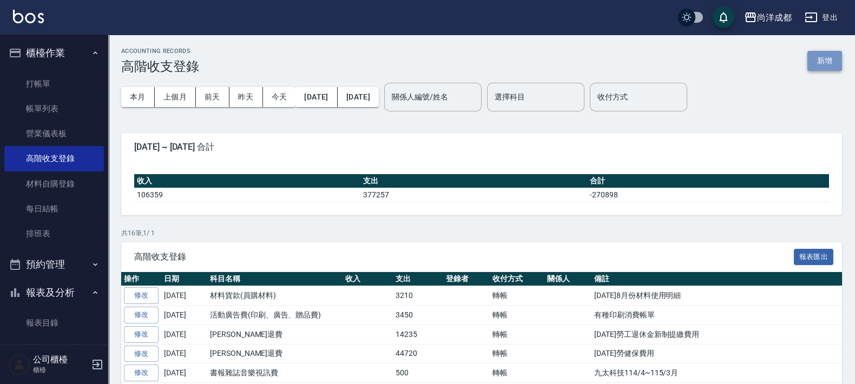
click at [823, 63] on button "新增" at bounding box center [824, 61] width 35 height 20
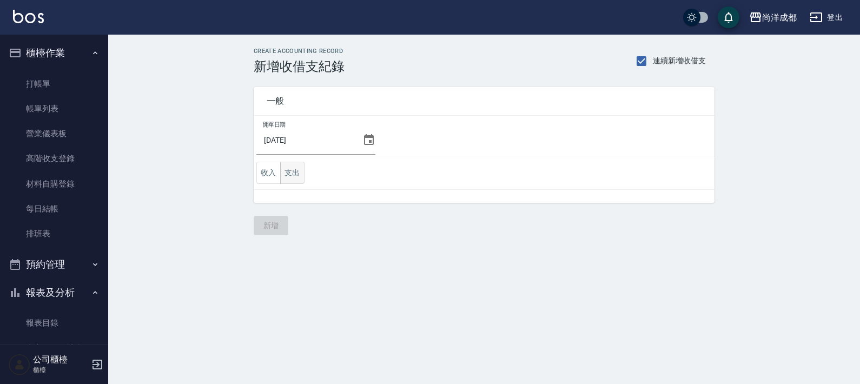
click at [295, 167] on button "支出" at bounding box center [292, 173] width 24 height 22
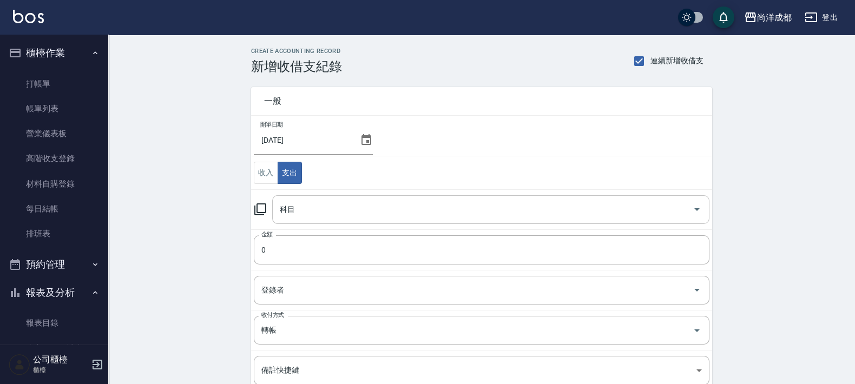
click at [525, 220] on div "科目" at bounding box center [490, 209] width 437 height 29
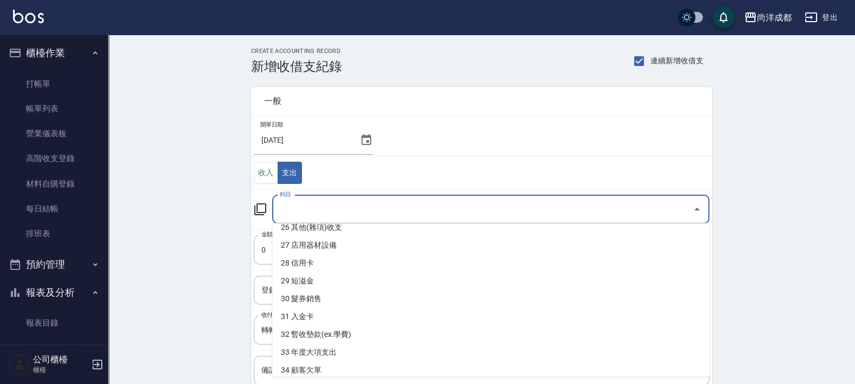
scroll to position [551, 0]
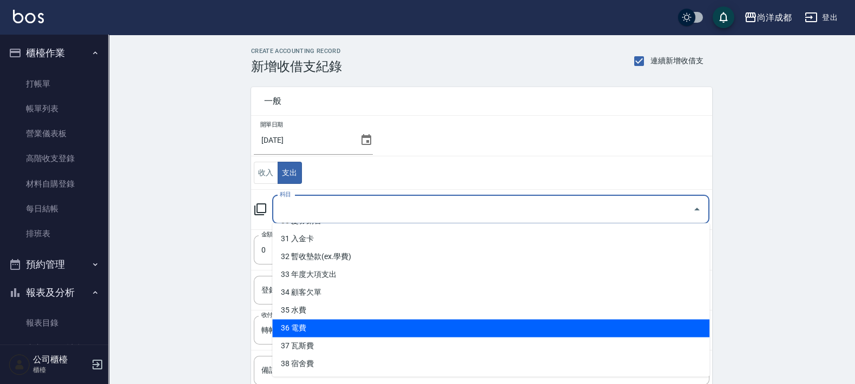
click at [511, 325] on li "36 電費" at bounding box center [490, 329] width 437 height 18
type input "36 電費"
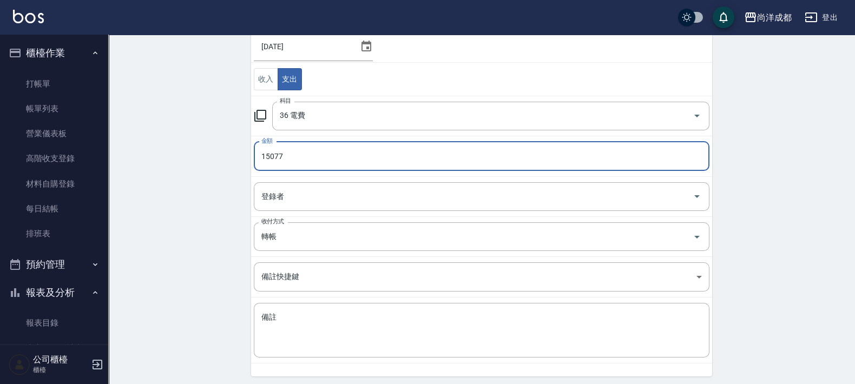
scroll to position [130, 0]
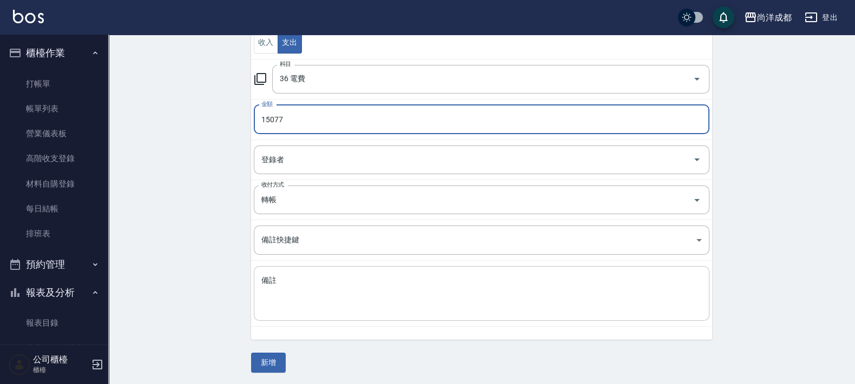
type input "15077"
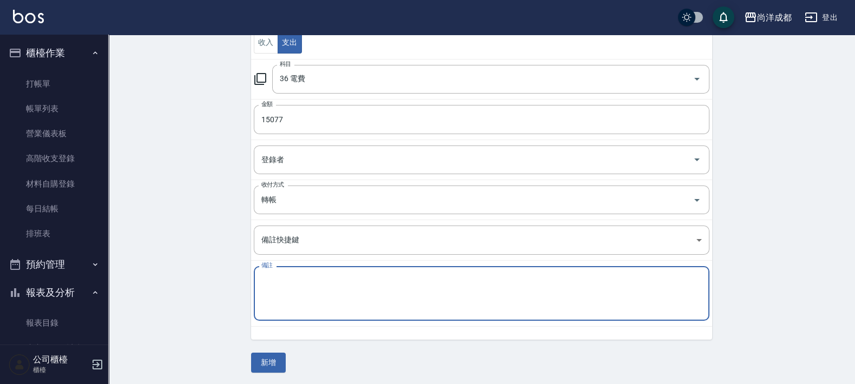
click at [591, 300] on textarea "備註" at bounding box center [481, 293] width 440 height 37
type textarea "4樓電費"
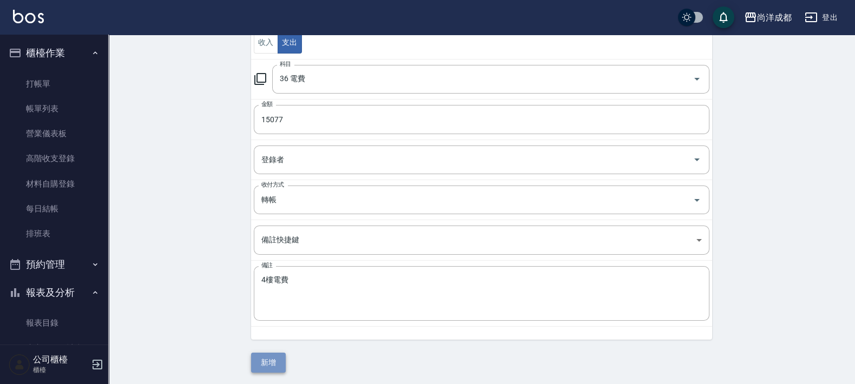
click at [274, 354] on button "新增" at bounding box center [268, 363] width 35 height 20
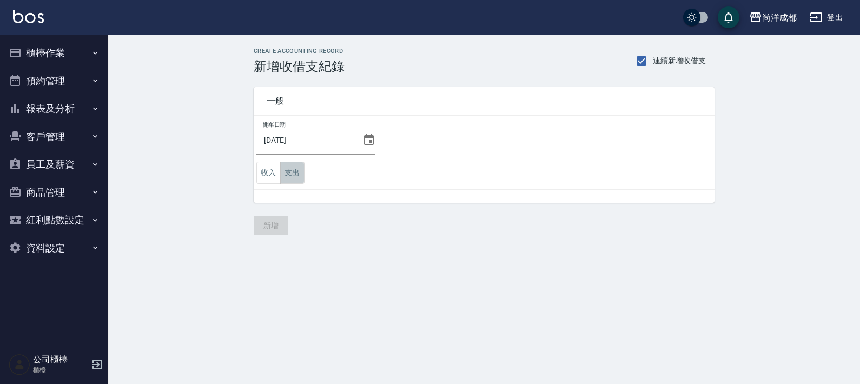
click at [288, 172] on button "支出" at bounding box center [292, 173] width 24 height 22
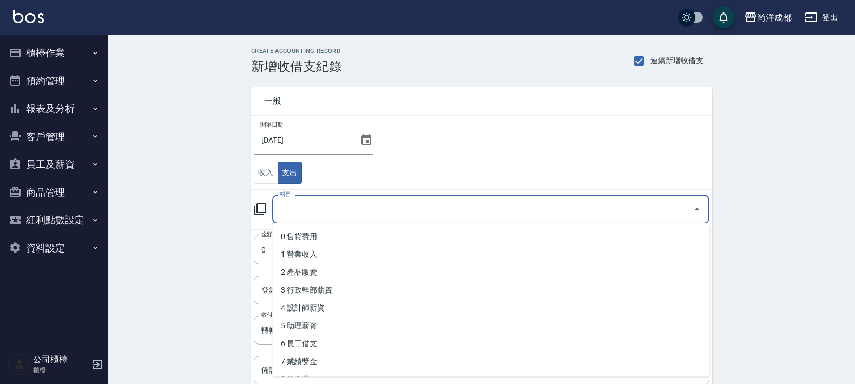
click at [356, 208] on input "科目" at bounding box center [482, 209] width 411 height 19
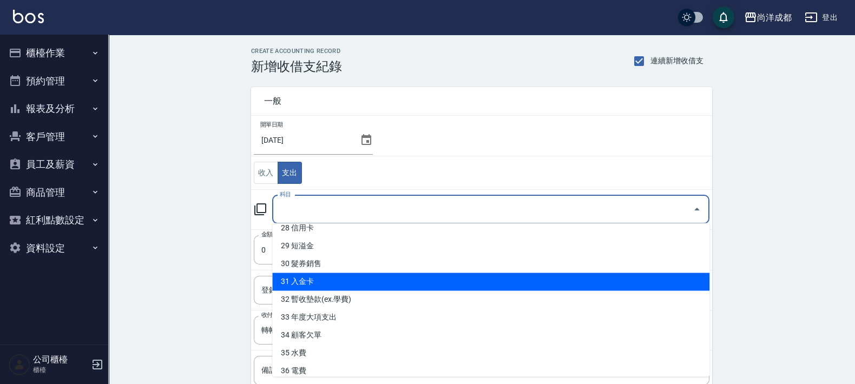
scroll to position [551, 0]
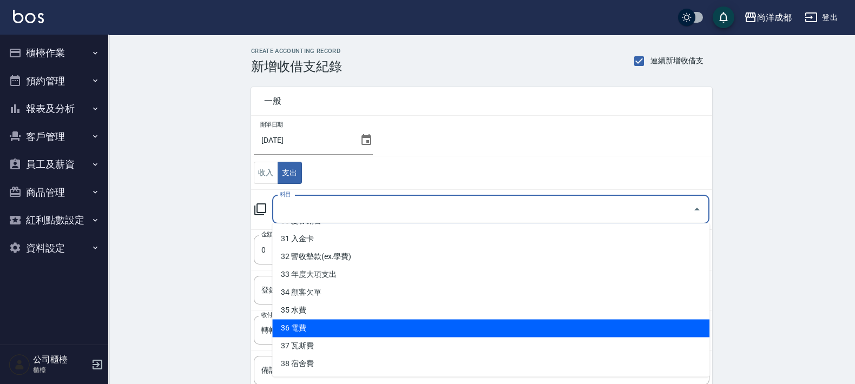
click at [403, 331] on li "36 電費" at bounding box center [490, 329] width 437 height 18
type input "36 電費"
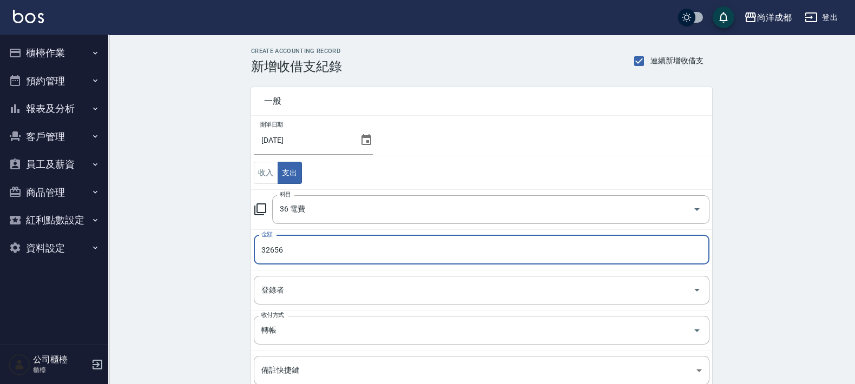
type input "32656"
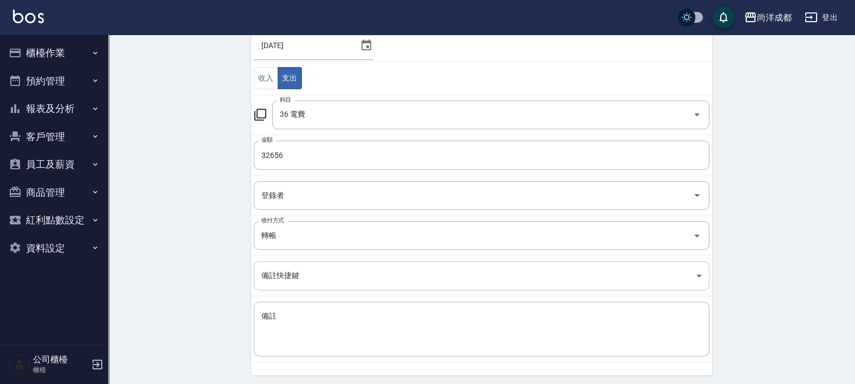
scroll to position [130, 0]
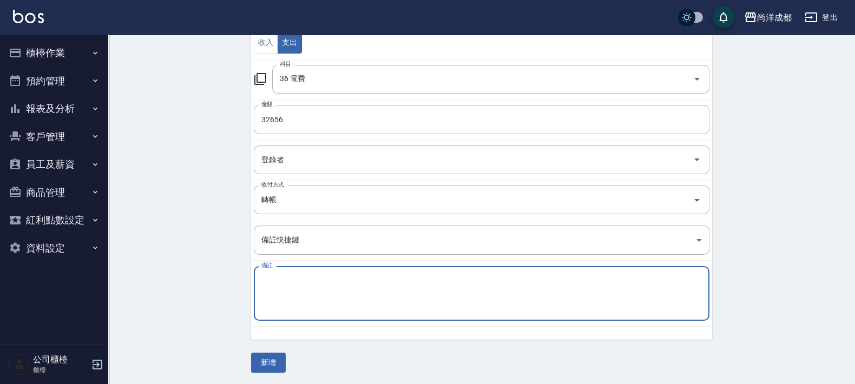
click at [471, 298] on textarea "備註" at bounding box center [481, 293] width 440 height 37
type textarea "2"
type textarea "2樓電費"
click at [266, 361] on button "新增" at bounding box center [268, 363] width 35 height 20
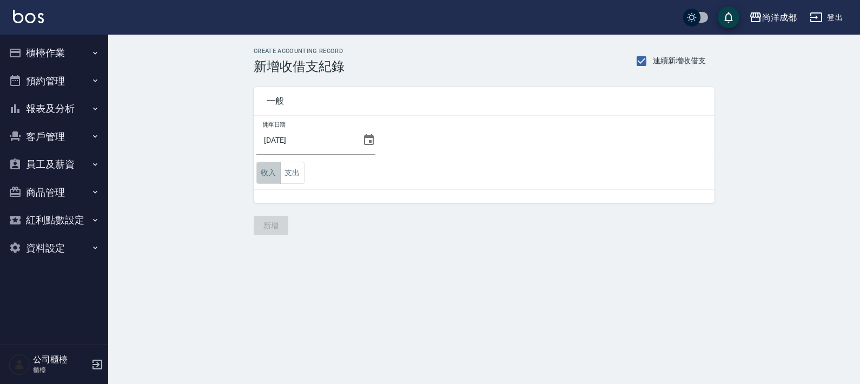
click at [271, 170] on button "收入" at bounding box center [268, 173] width 24 height 22
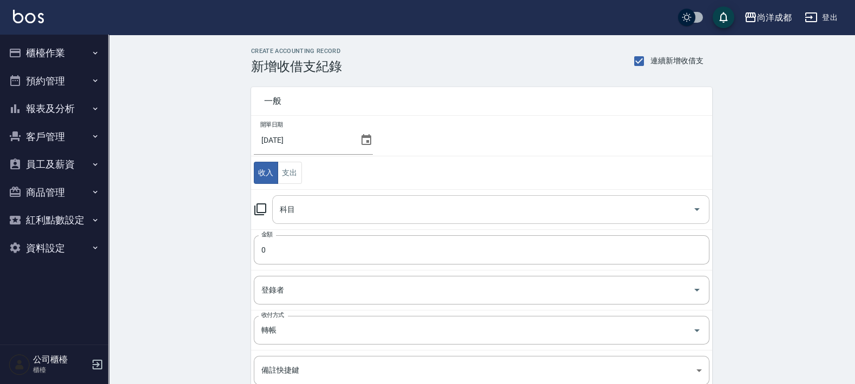
click at [445, 208] on input "科目" at bounding box center [482, 209] width 411 height 19
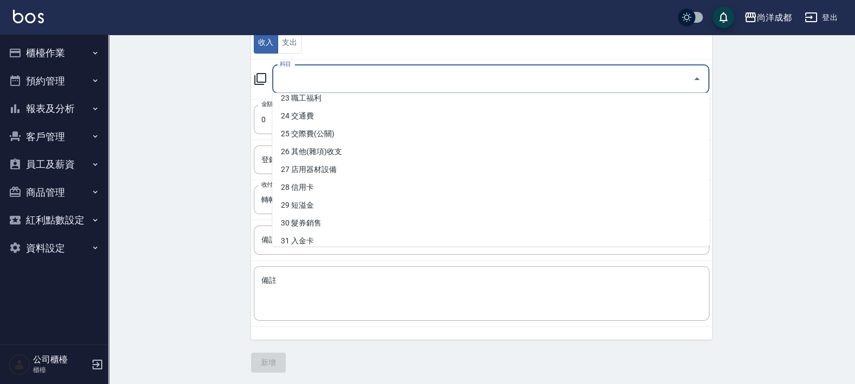
scroll to position [398, 0]
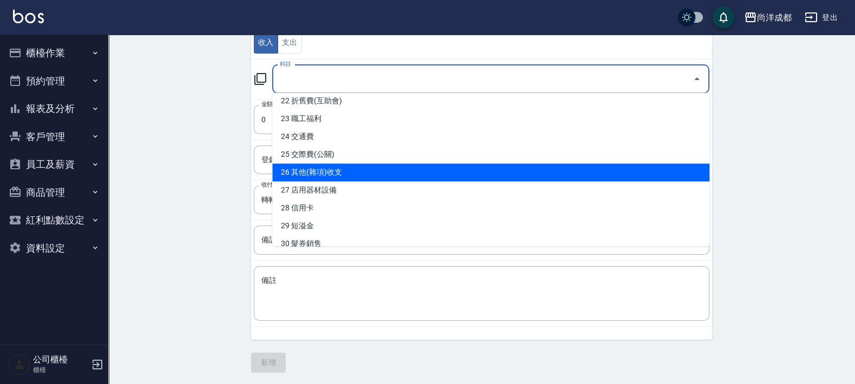
click at [424, 178] on li "26 其他(雜項)收支" at bounding box center [490, 173] width 437 height 18
type input "26 其他(雜項)收支"
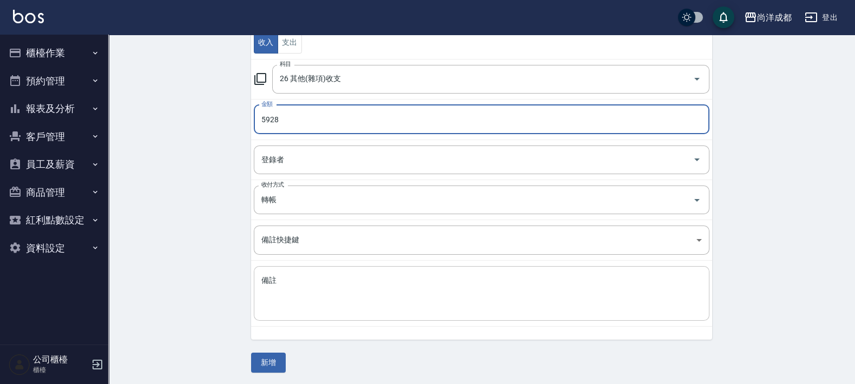
type input "5928"
click at [368, 283] on textarea "備註" at bounding box center [481, 293] width 440 height 37
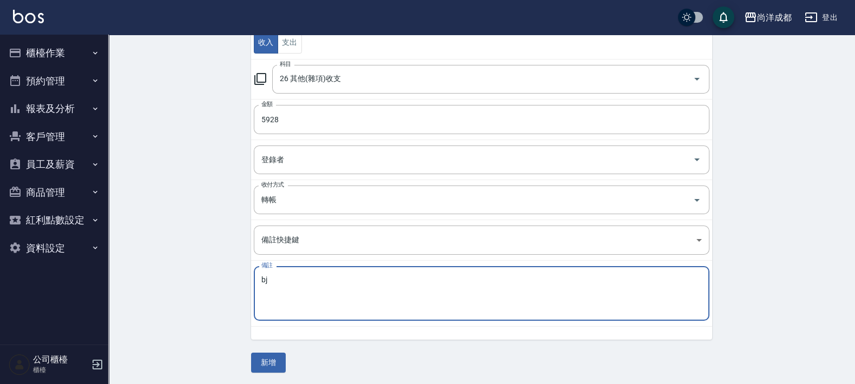
type textarea "b"
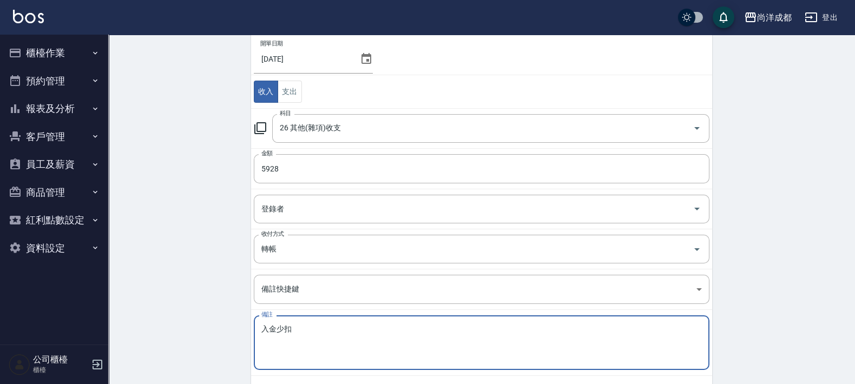
scroll to position [130, 0]
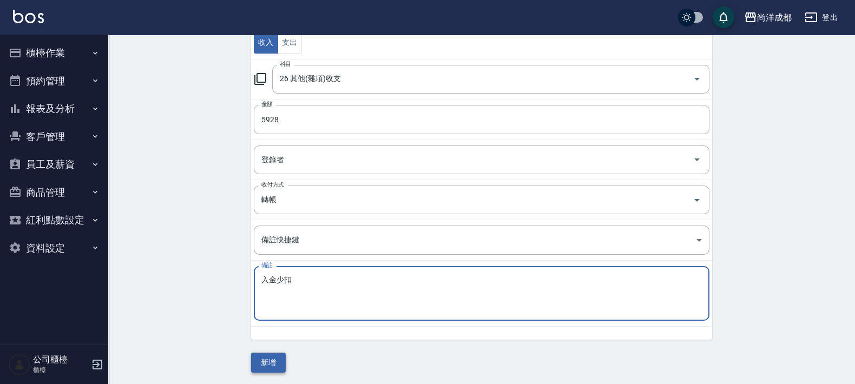
type textarea "入金少扣"
click at [276, 357] on button "新增" at bounding box center [268, 363] width 35 height 20
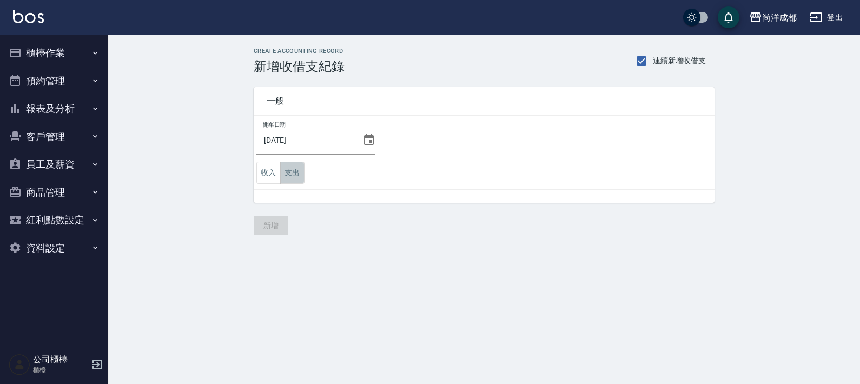
click at [300, 173] on button "支出" at bounding box center [292, 173] width 24 height 22
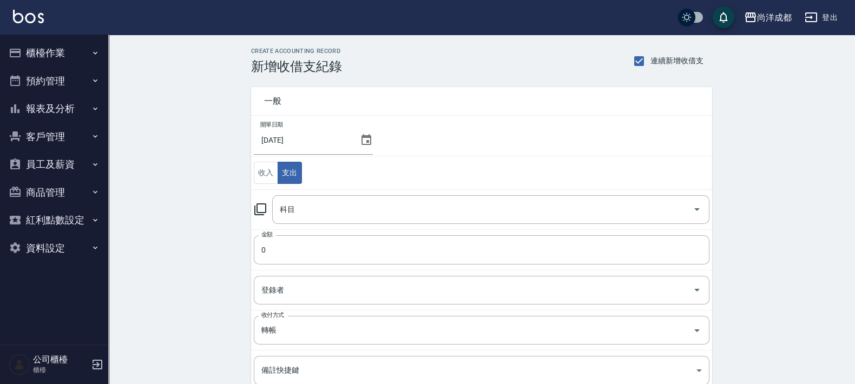
click at [402, 229] on td "金額 0 金額" at bounding box center [481, 249] width 461 height 41
click at [408, 214] on input "科目" at bounding box center [482, 209] width 411 height 19
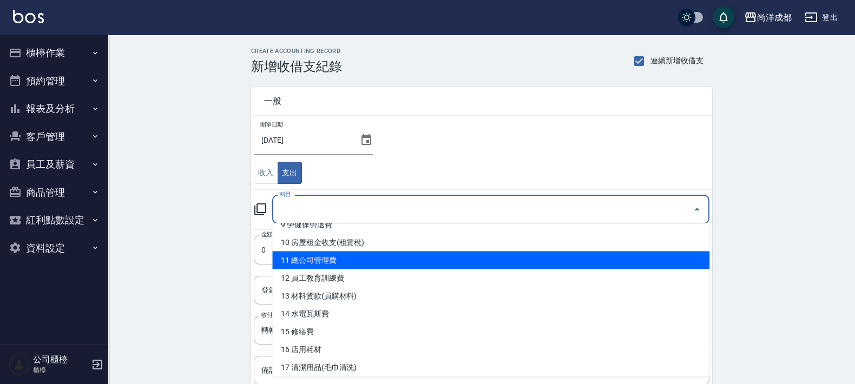
scroll to position [203, 0]
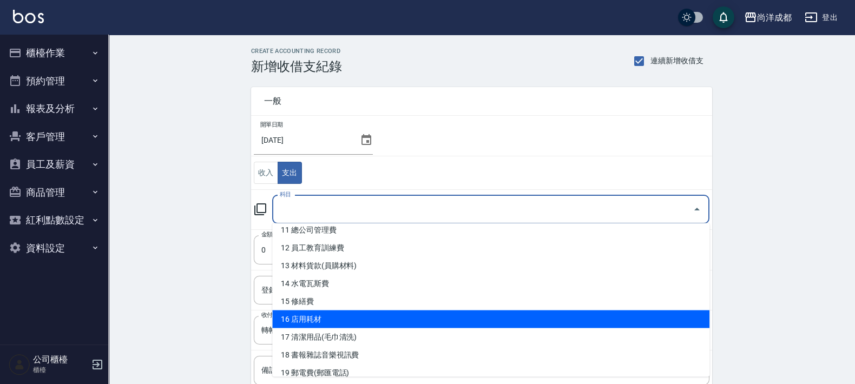
click at [447, 313] on li "16 店用耗材" at bounding box center [490, 320] width 437 height 18
type input "16 店用耗材"
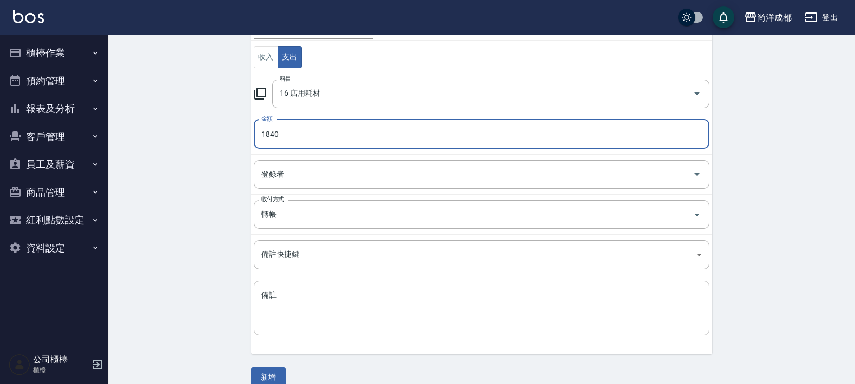
scroll to position [130, 0]
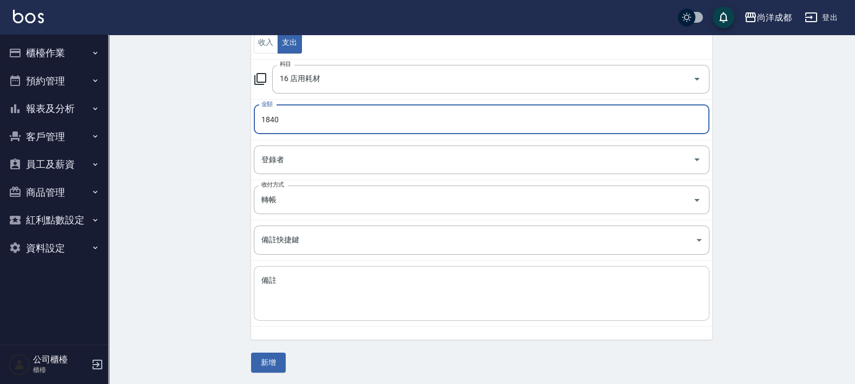
type input "1840"
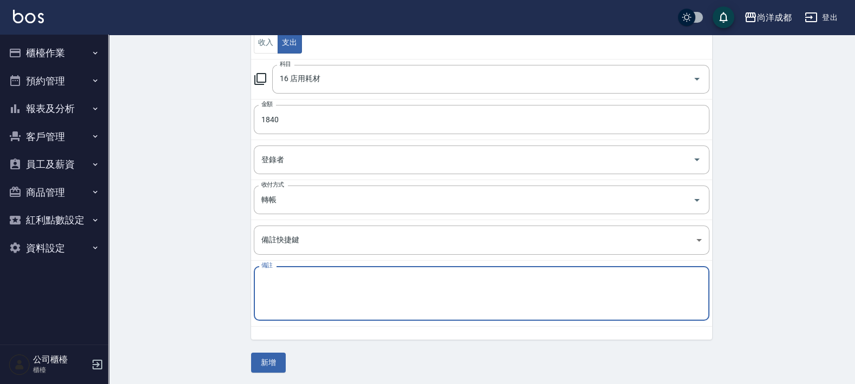
click at [452, 306] on textarea "備註" at bounding box center [481, 293] width 440 height 37
type textarea "高典"
click at [271, 362] on button "新增" at bounding box center [268, 363] width 35 height 20
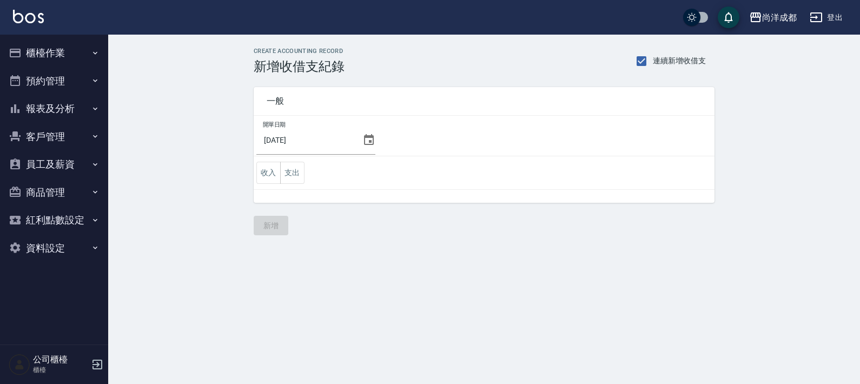
click at [55, 52] on button "櫃檯作業" at bounding box center [54, 53] width 100 height 28
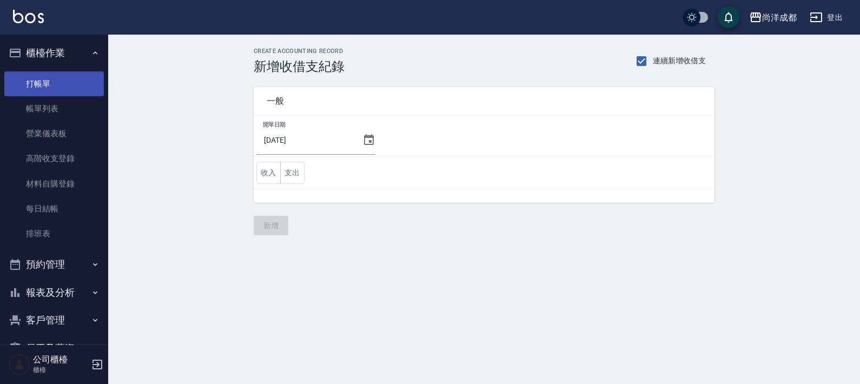
click at [52, 87] on link "打帳單" at bounding box center [54, 83] width 100 height 25
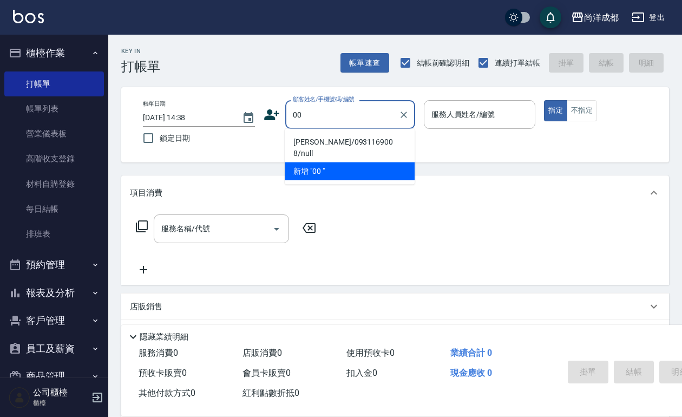
type input "00"
